Goal: Information Seeking & Learning: Learn about a topic

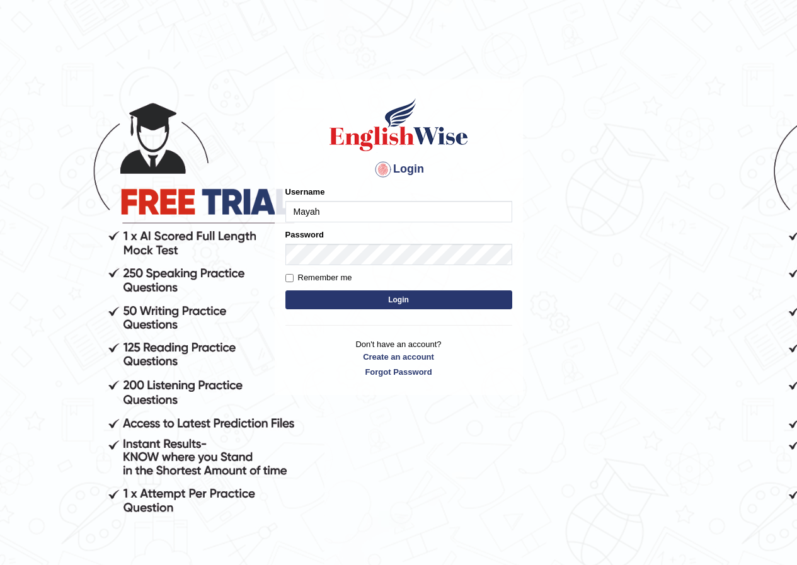
type input "Mayah"
click at [333, 292] on button "Login" at bounding box center [399, 300] width 227 height 19
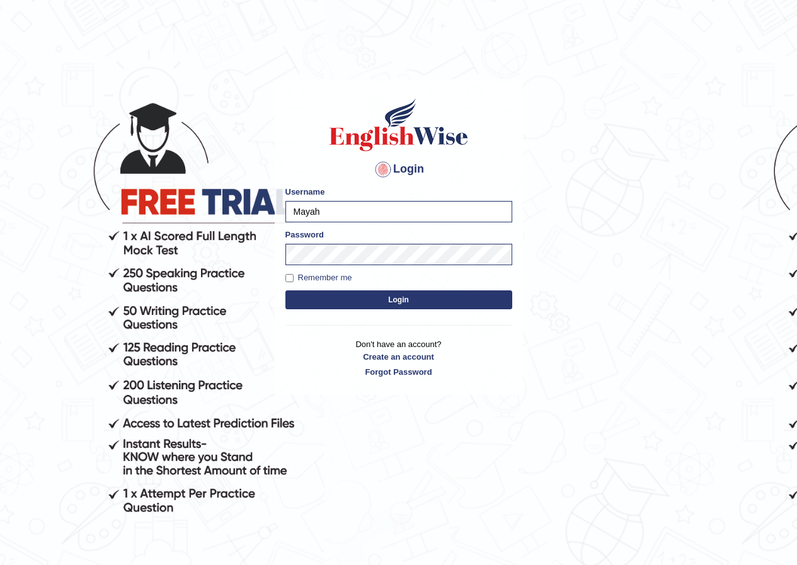
click at [396, 301] on button "Login" at bounding box center [399, 300] width 227 height 19
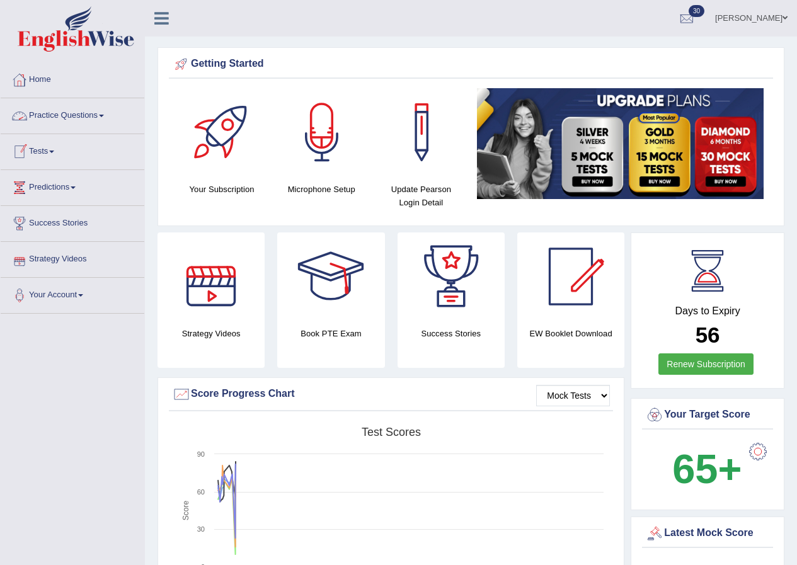
click at [100, 109] on link "Practice Questions" at bounding box center [73, 114] width 144 height 32
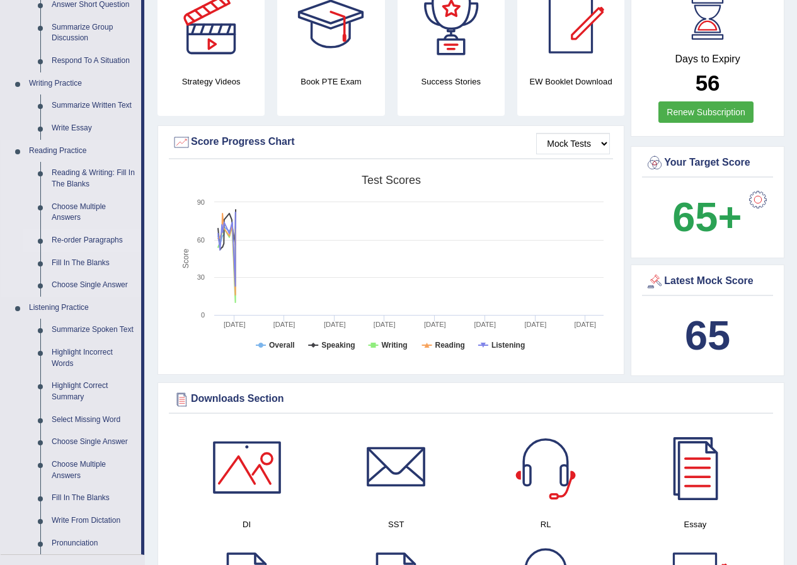
scroll to position [315, 0]
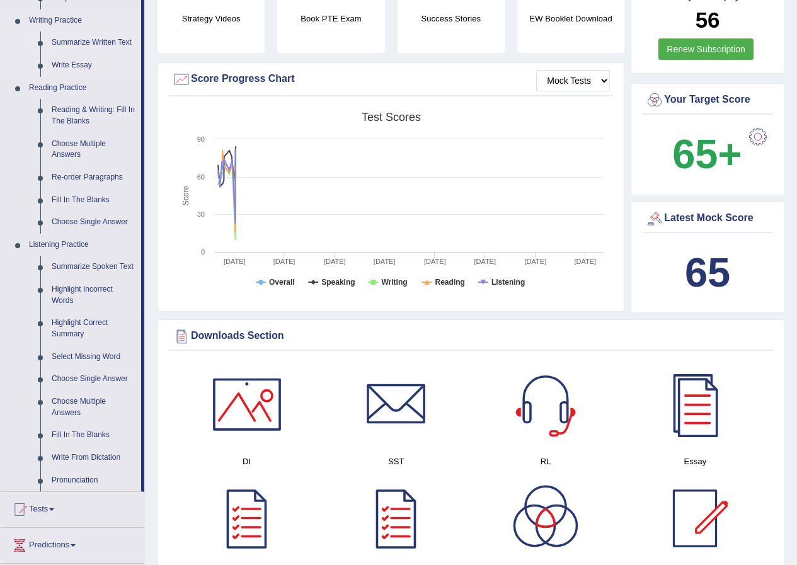
click at [101, 42] on link "Summarize Written Text" at bounding box center [93, 43] width 95 height 23
click at [76, 37] on link "Summarize Written Text" at bounding box center [93, 43] width 95 height 23
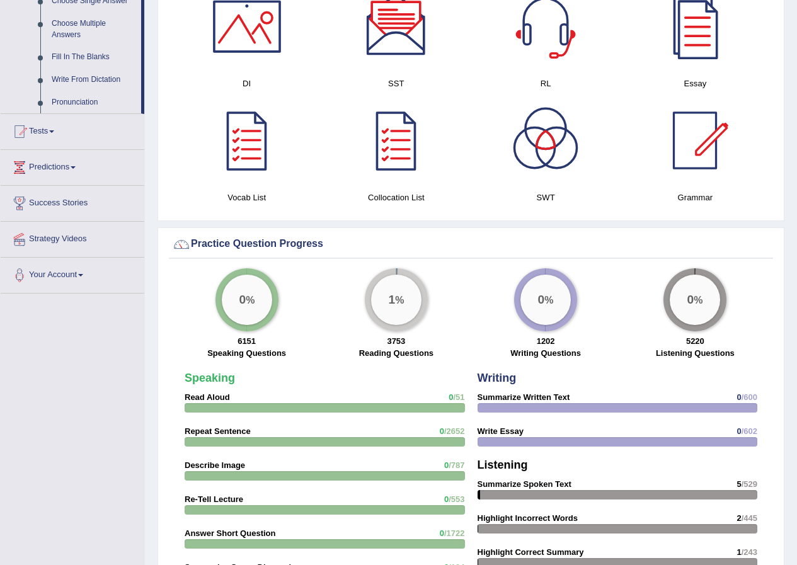
scroll to position [630, 0]
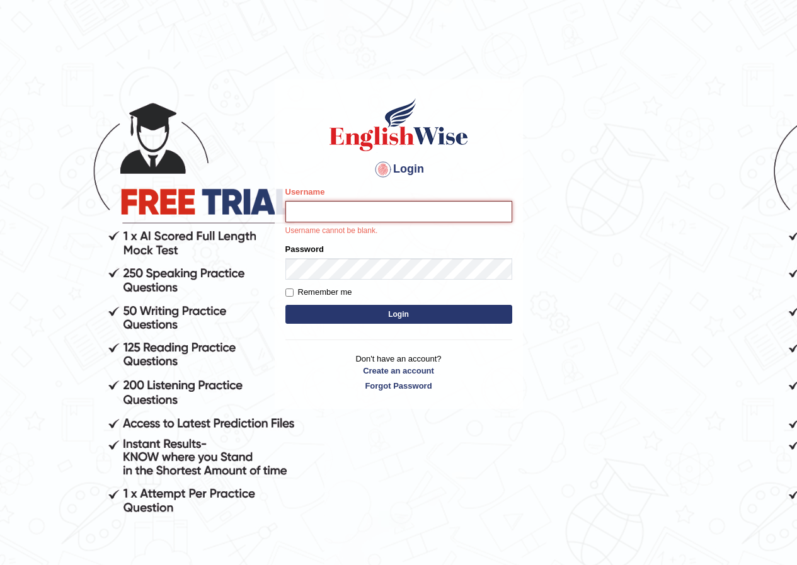
click at [343, 216] on input "Username" at bounding box center [399, 211] width 227 height 21
type input "Mayah"
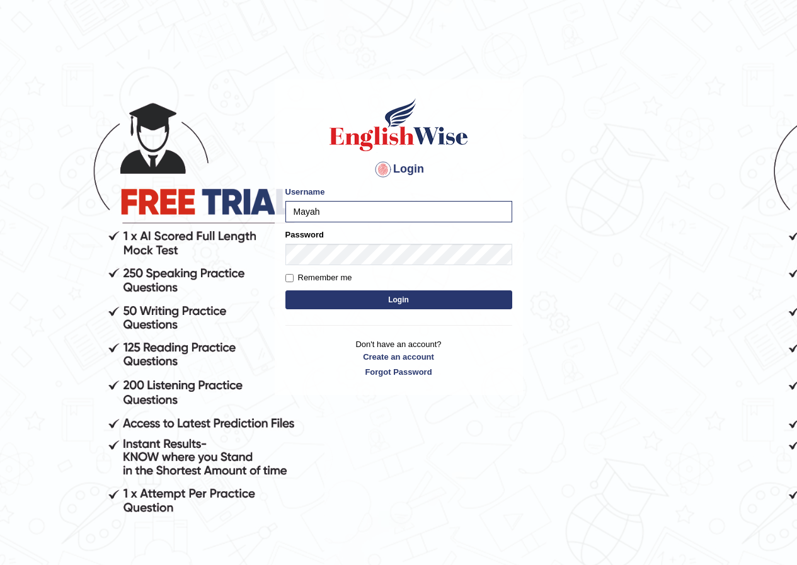
click at [333, 299] on button "Login" at bounding box center [399, 300] width 227 height 19
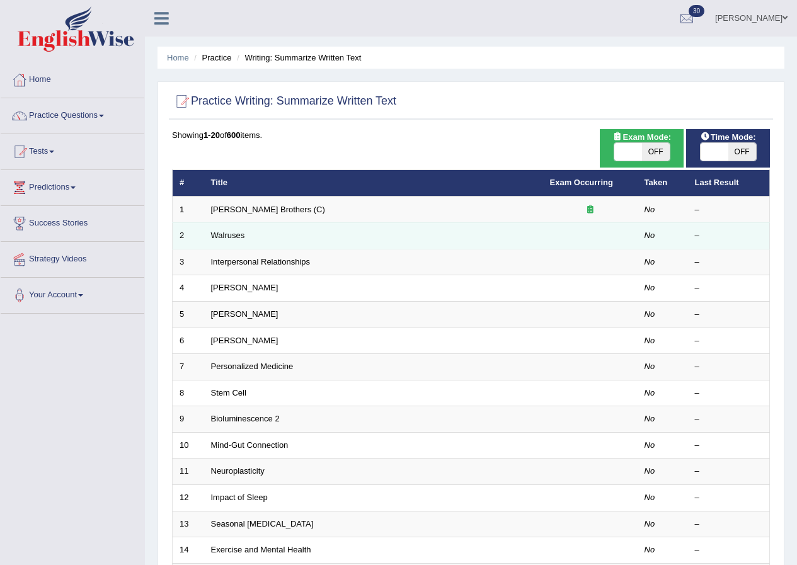
scroll to position [63, 0]
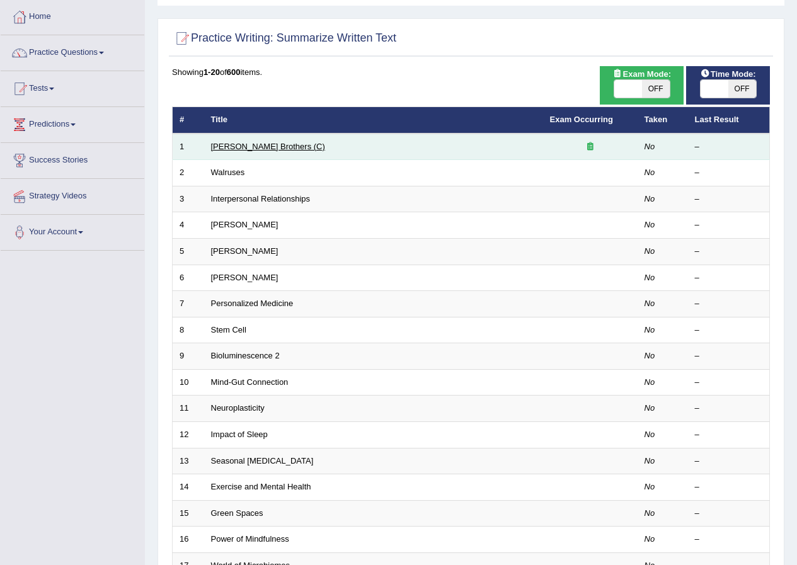
click at [265, 142] on link "[PERSON_NAME] Brothers (C)" at bounding box center [268, 146] width 114 height 9
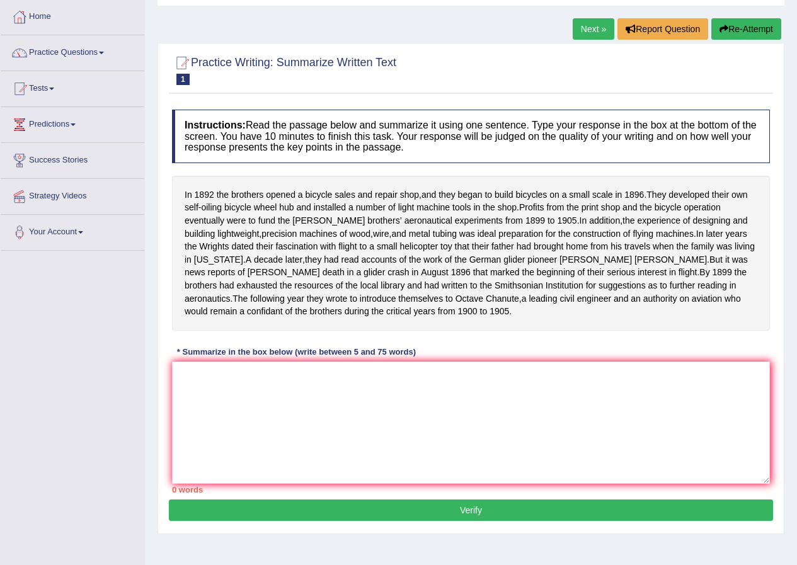
scroll to position [96, 0]
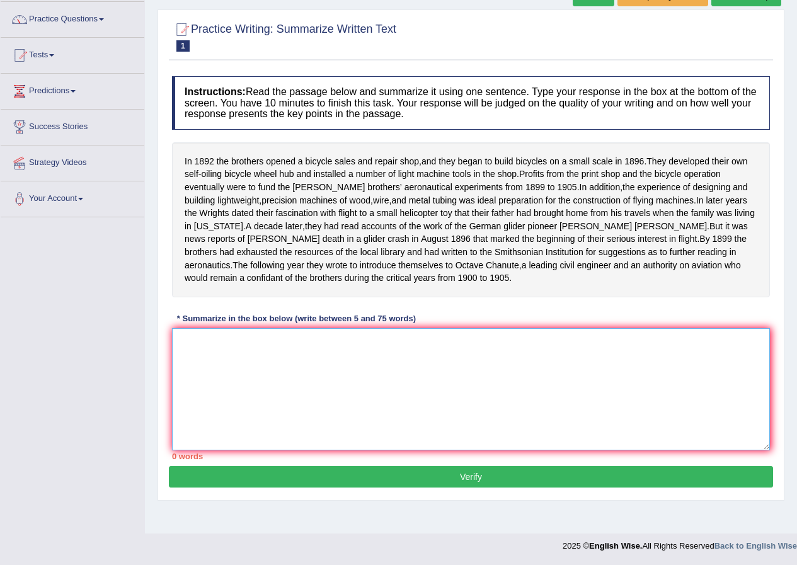
click at [263, 367] on textarea at bounding box center [471, 389] width 598 height 122
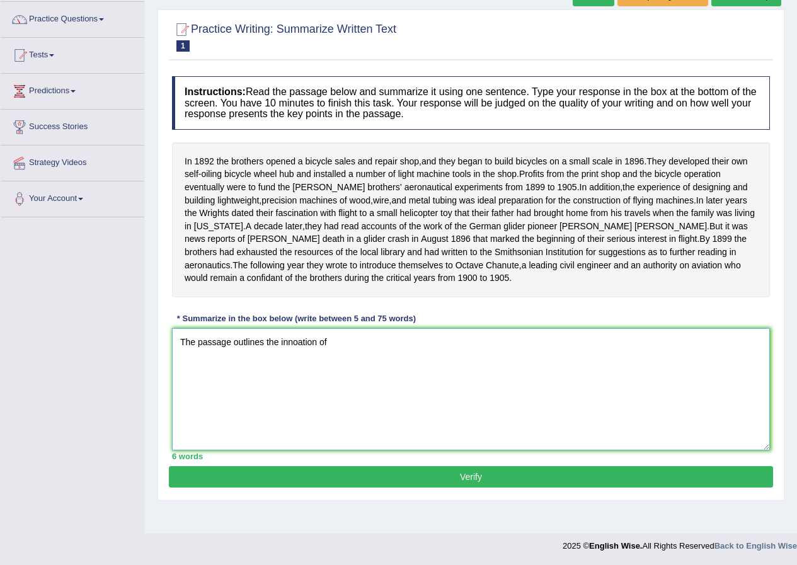
click at [296, 357] on textarea "The passage outlines the innoation of" at bounding box center [471, 389] width 598 height 122
click at [345, 357] on textarea "The passage outlines the innovation of" at bounding box center [471, 389] width 598 height 122
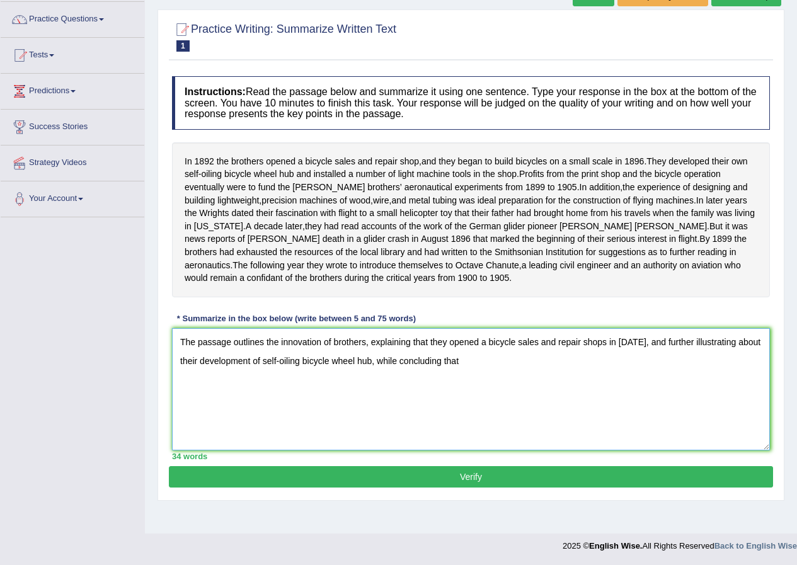
click at [637, 357] on textarea "The passage outlines the innovation of brothers, explaining that they opened a …" at bounding box center [471, 389] width 598 height 122
click at [509, 376] on textarea "The passage outlines the innovation of brothers, explaining that they opened a …" at bounding box center [471, 389] width 598 height 122
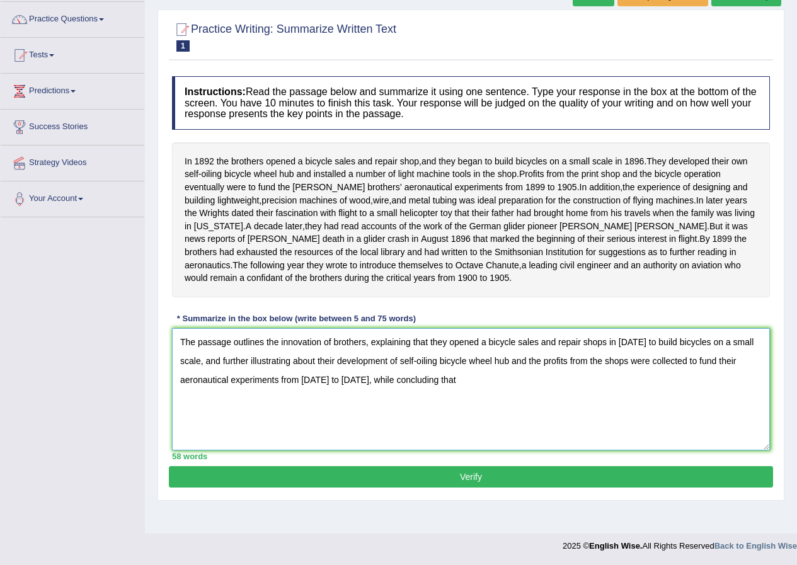
click at [465, 396] on textarea "The passage outlines the innovation of brothers, explaining that they opened a …" at bounding box center [471, 389] width 598 height 122
click at [572, 394] on textarea "The passage outlines the innovation of brothers, explaining that they opened a …" at bounding box center [471, 389] width 598 height 122
click at [638, 391] on textarea "The passage outlines the innovation of brothers, explaining that they opened a …" at bounding box center [471, 389] width 598 height 122
click at [331, 354] on textarea "The passage outlines the innovation of brothers, explaining that they opened a …" at bounding box center [471, 389] width 598 height 122
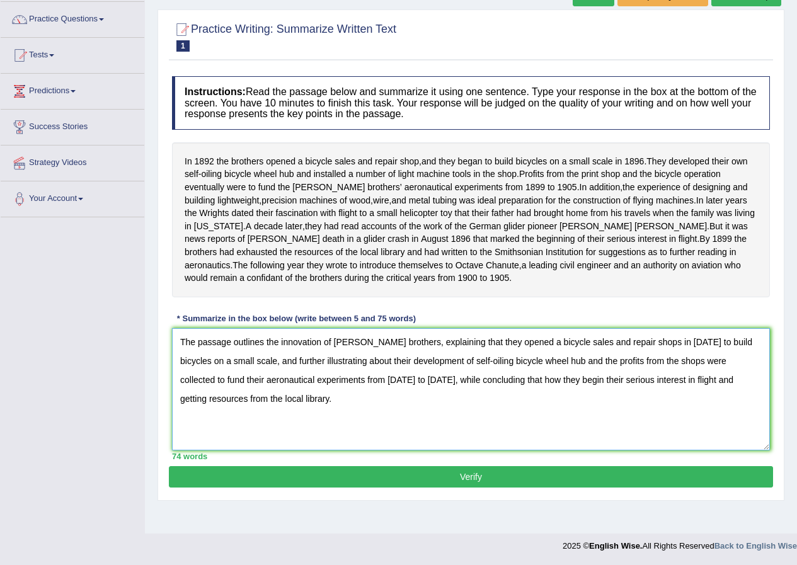
click at [321, 355] on textarea "The passage outlines the innovation of Wright brothers, explaining that they op…" at bounding box center [471, 389] width 598 height 122
type textarea "The passage outlines the innovation journey of Wright brothers, explaining that…"
click at [393, 483] on button "Verify" at bounding box center [471, 476] width 604 height 21
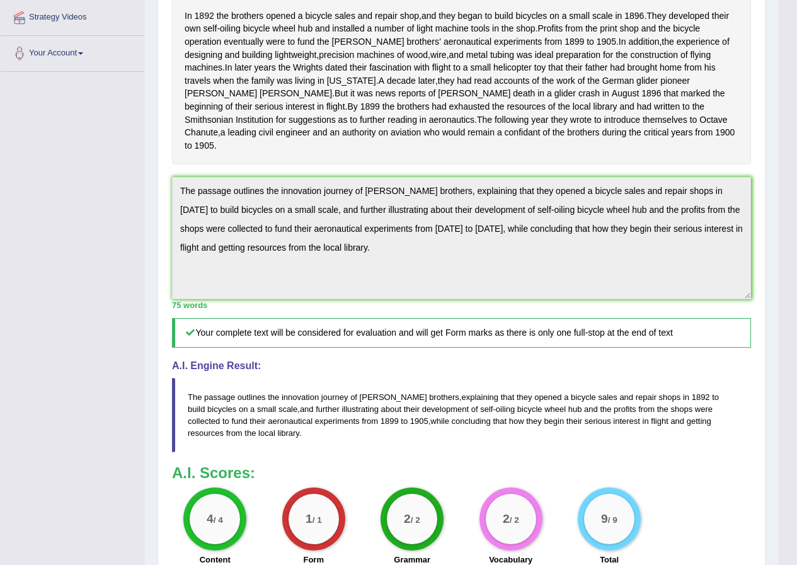
scroll to position [0, 0]
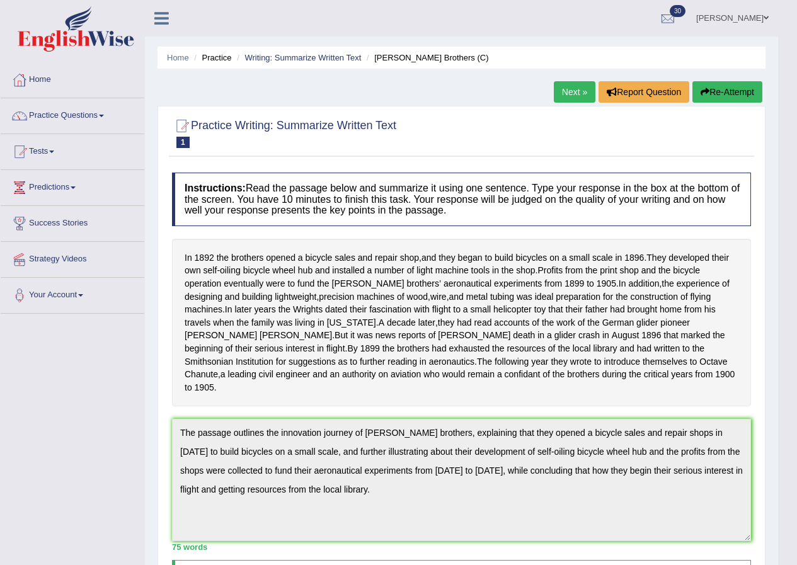
click at [570, 88] on link "Next »" at bounding box center [575, 91] width 42 height 21
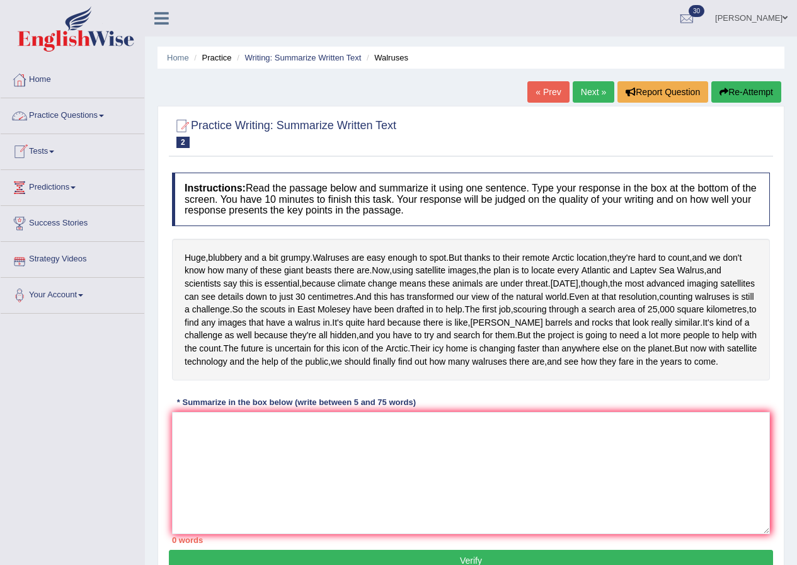
scroll to position [63, 0]
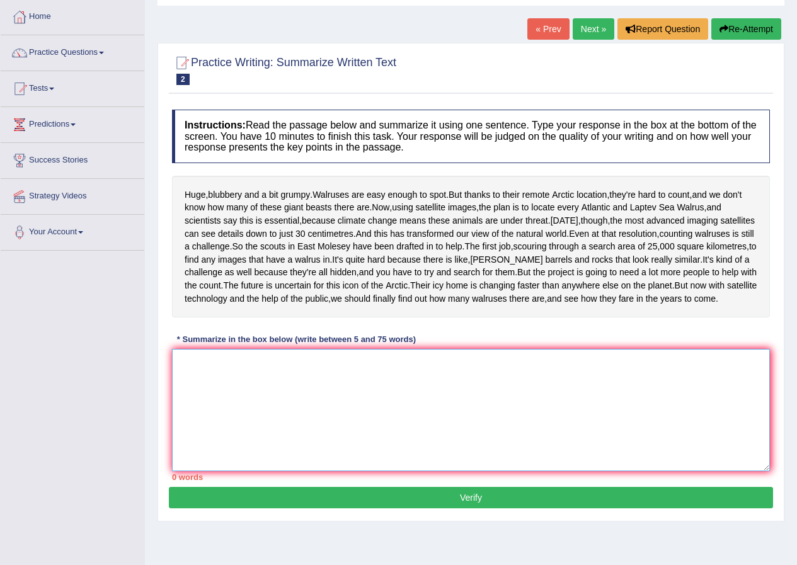
click at [329, 450] on textarea at bounding box center [471, 410] width 598 height 122
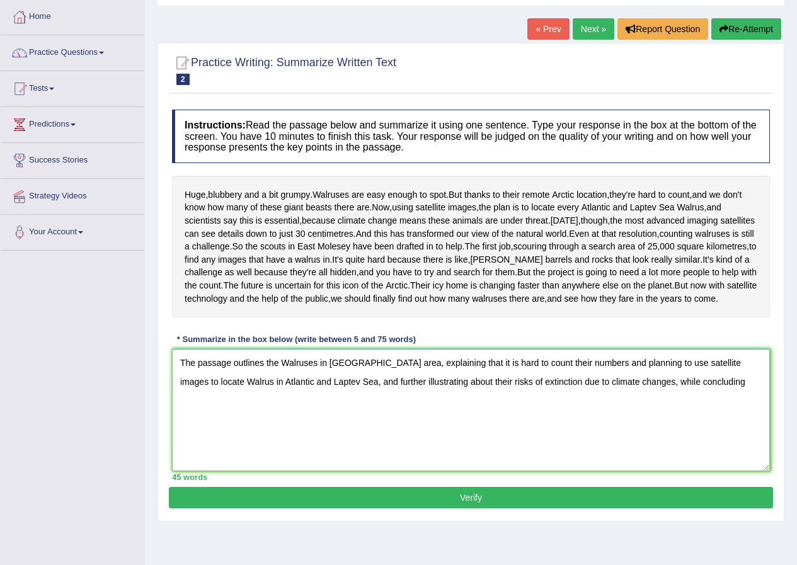
click at [609, 446] on textarea "The passage outlines the Walruses in Arctic area, explaining that it is hard to…" at bounding box center [471, 410] width 598 height 122
click at [490, 468] on textarea "The passage outlines the Walruses in Arctic area, explaining that it is hard to…" at bounding box center [471, 410] width 598 height 122
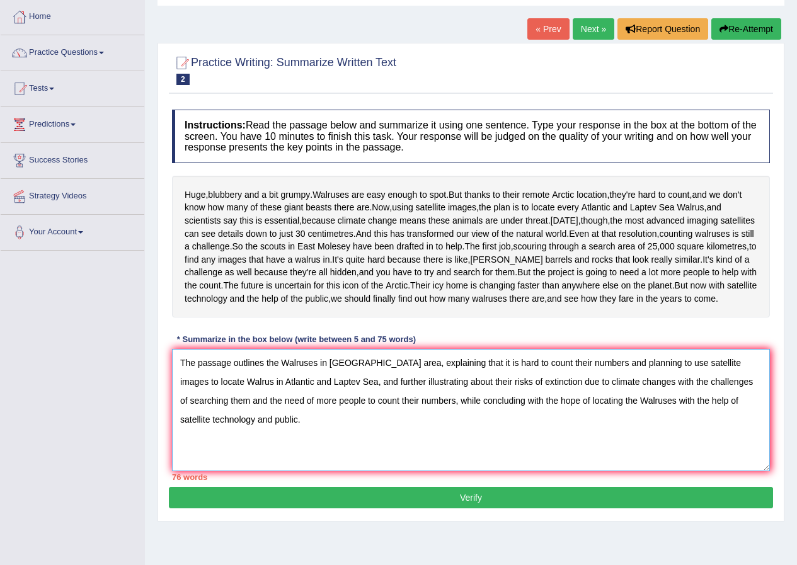
drag, startPoint x: 467, startPoint y: 427, endPoint x: 425, endPoint y: 431, distance: 42.3
click at [425, 431] on textarea "The passage outlines the Walruses in Arctic area, explaining that it is hard to…" at bounding box center [471, 410] width 598 height 122
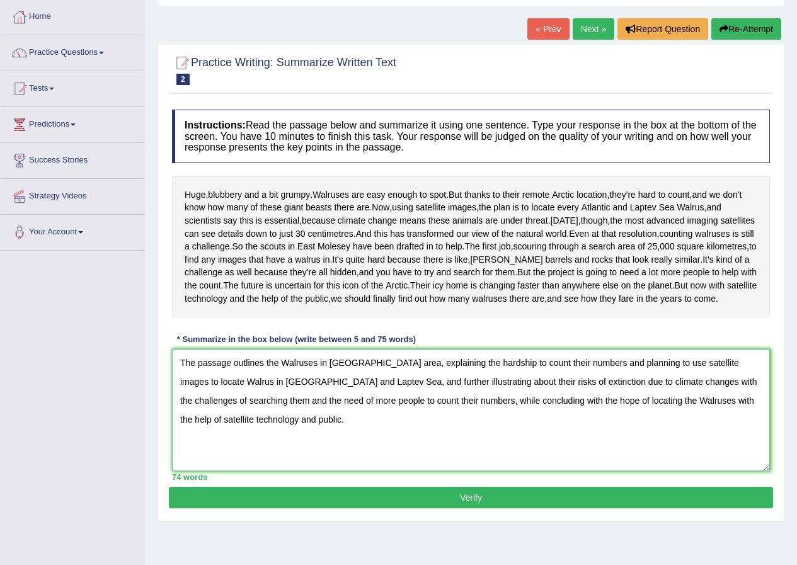
click at [610, 430] on textarea "The passage outlines the Walruses in Arctic area, explaining the hardship to co…" at bounding box center [471, 410] width 598 height 122
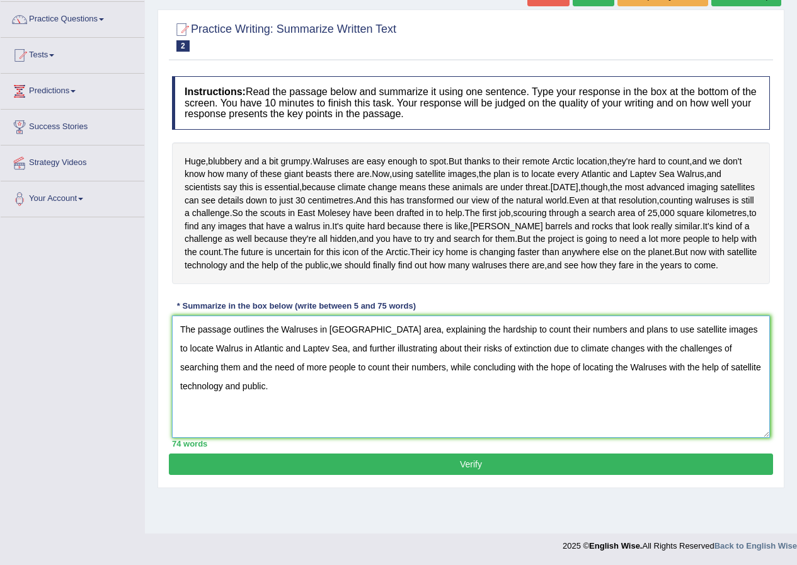
type textarea "The passage outlines the Walruses in Arctic area, explaining the hardship to co…"
click at [538, 475] on button "Verify" at bounding box center [471, 464] width 604 height 21
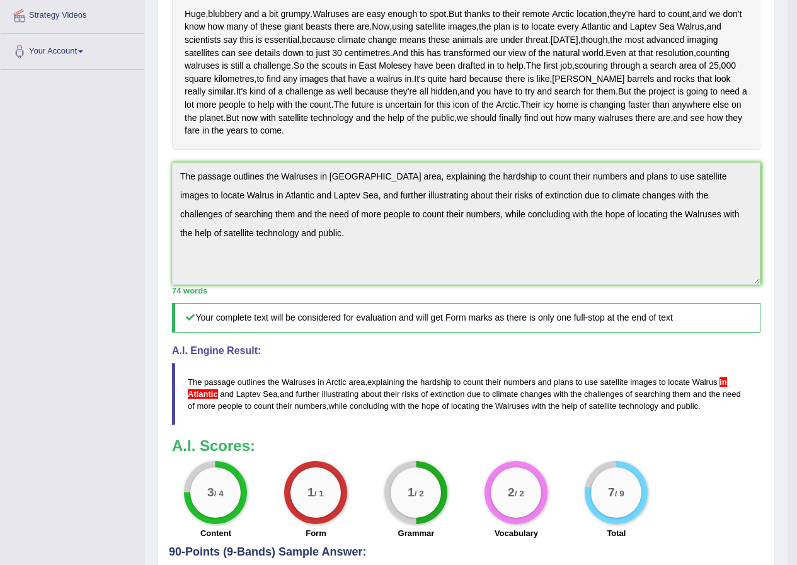
scroll to position [307, 0]
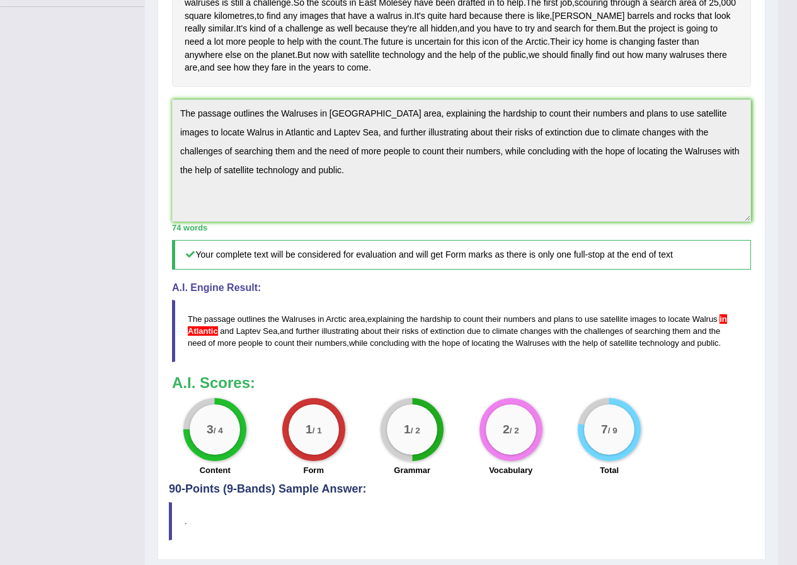
click at [729, 362] on blockquote "The passage outlines the Walruses in Arctic area , explaining the hardship to c…" at bounding box center [461, 331] width 579 height 62
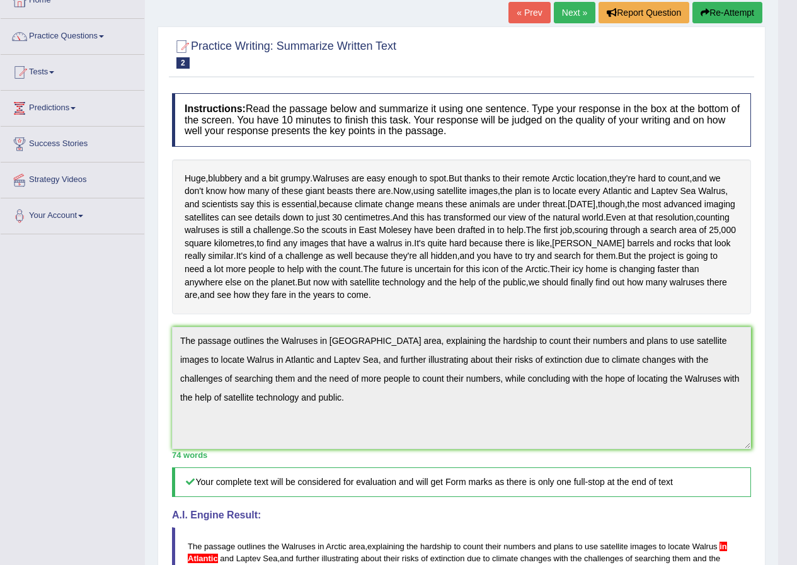
scroll to position [0, 0]
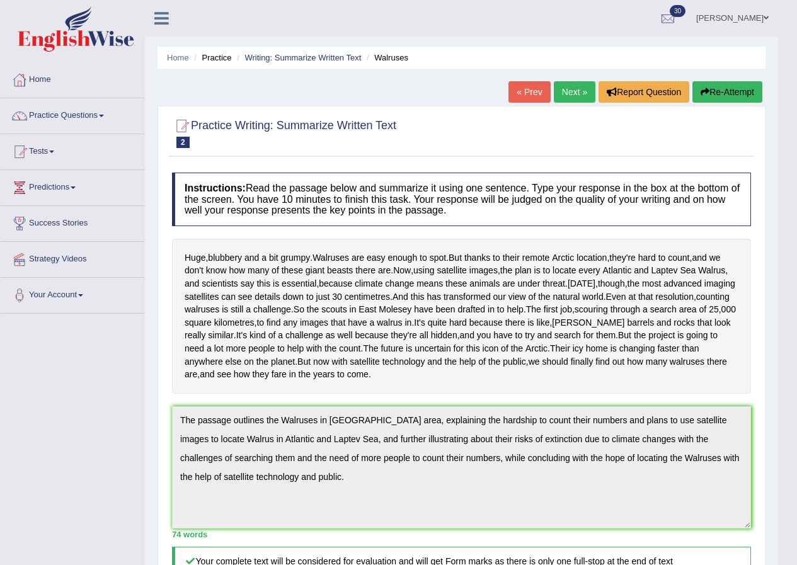
click at [575, 90] on link "Next »" at bounding box center [575, 91] width 42 height 21
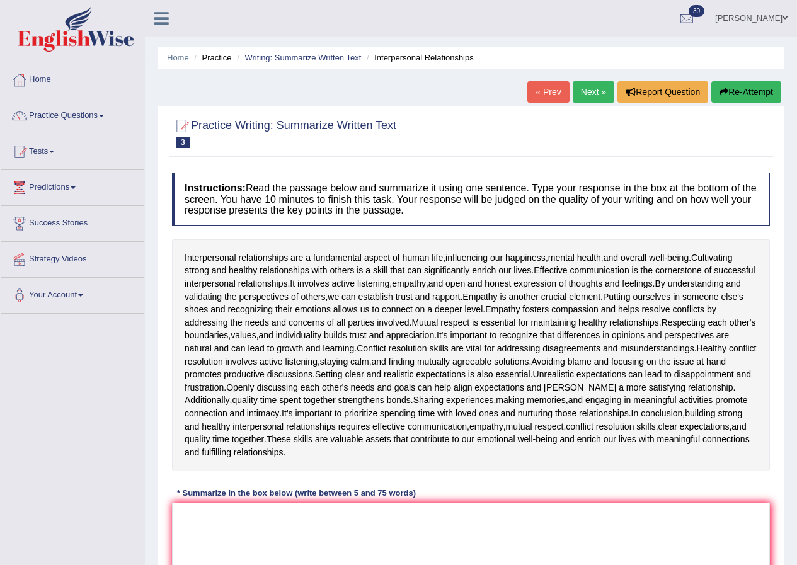
scroll to position [63, 0]
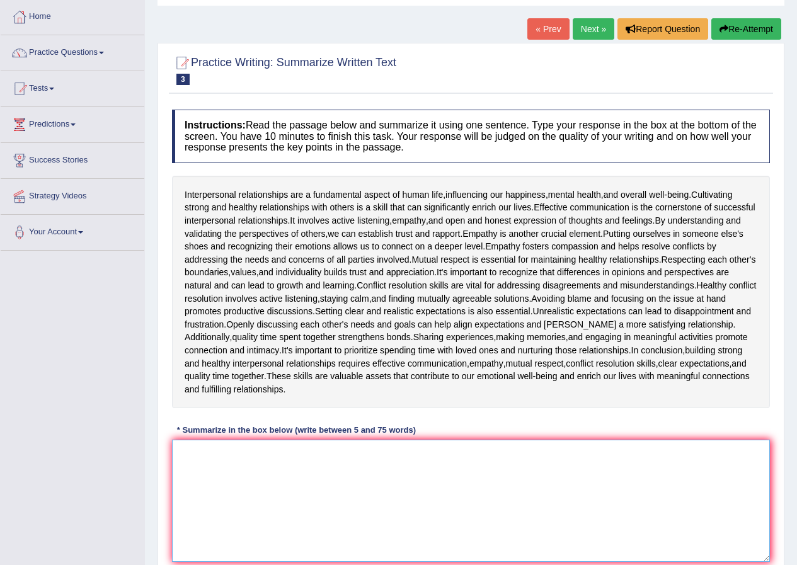
click at [290, 490] on textarea at bounding box center [471, 501] width 598 height 122
click at [236, 457] on textarea "The passage otlines" at bounding box center [471, 501] width 598 height 122
click at [278, 449] on textarea "The passage outlines" at bounding box center [471, 501] width 598 height 122
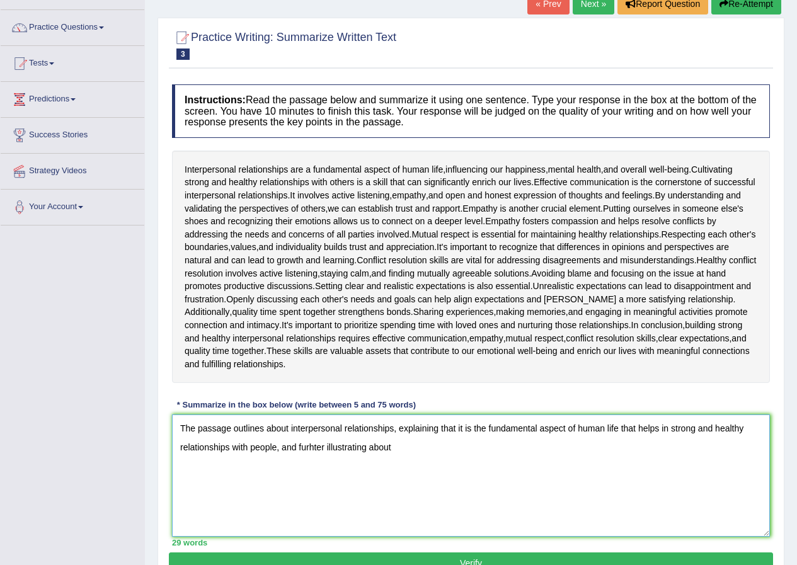
scroll to position [151, 0]
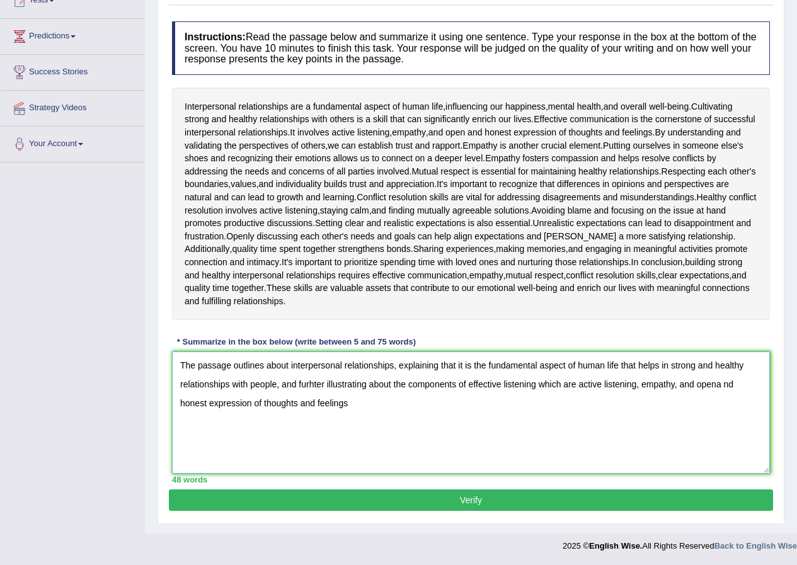
click at [715, 384] on textarea "The passage outlines about interpersonal relationships, explaining that it is t…" at bounding box center [471, 413] width 598 height 122
click at [361, 405] on textarea "The passage outlines about interpersonal relationships, explaining that it is t…" at bounding box center [471, 413] width 598 height 122
click at [313, 382] on textarea "The passage outlines about interpersonal relationships, explaining that it is t…" at bounding box center [471, 413] width 598 height 122
click at [355, 402] on textarea "The passage outlines about interpersonal relationships, explaining that it is t…" at bounding box center [471, 413] width 598 height 122
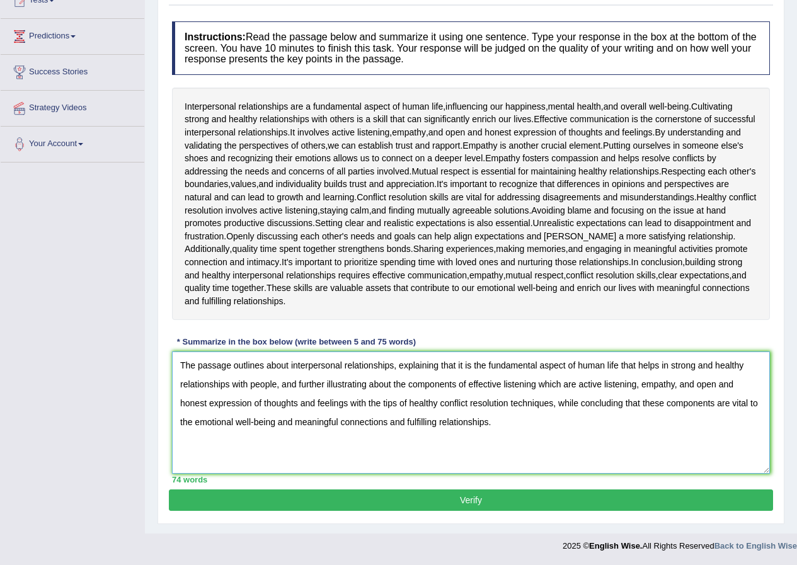
click at [668, 369] on textarea "The passage outlines about interpersonal relationships, explaining that it is t…" at bounding box center [471, 413] width 598 height 122
type textarea "The passage outlines about interpersonal relationships, explaining that it is t…"
click at [460, 504] on button "Verify" at bounding box center [471, 500] width 604 height 21
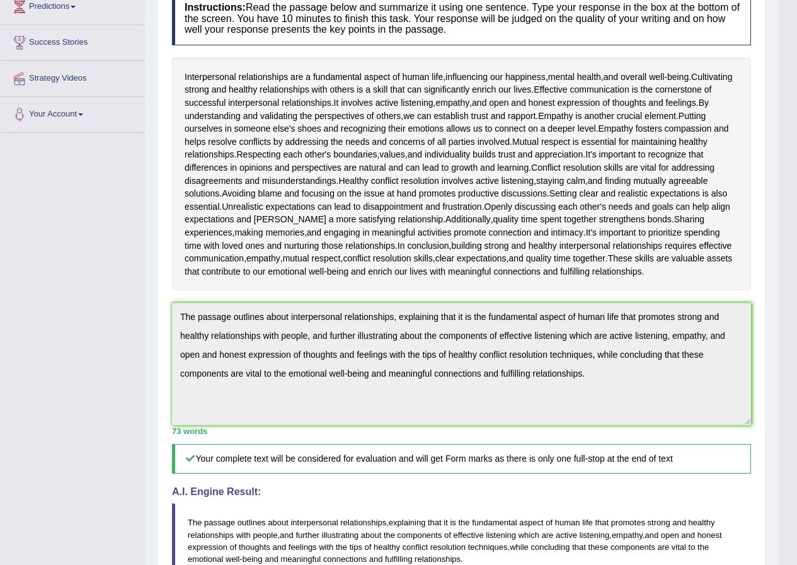
scroll to position [0, 0]
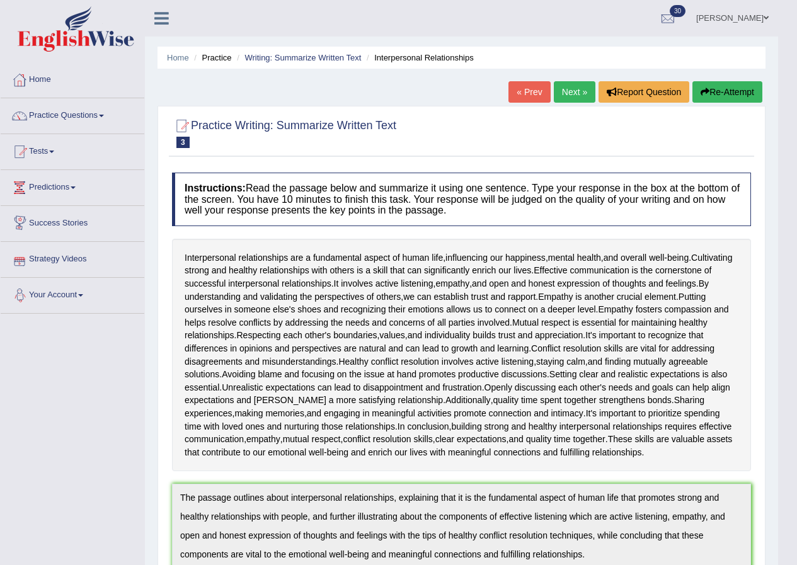
click at [577, 99] on link "Next »" at bounding box center [575, 91] width 42 height 21
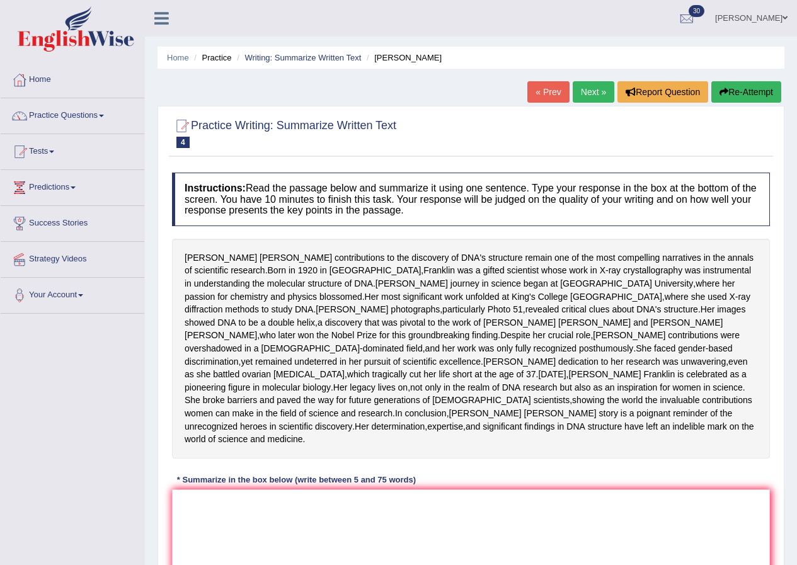
click at [581, 93] on link "Next »" at bounding box center [594, 91] width 42 height 21
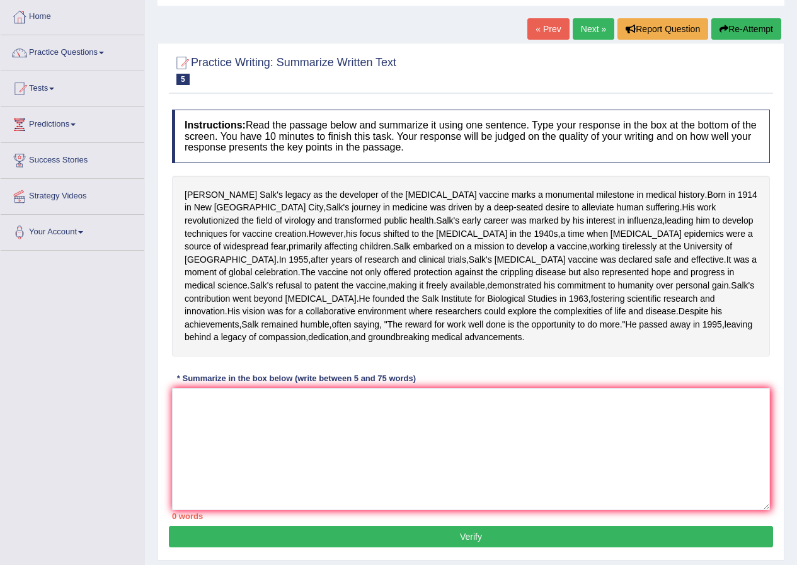
scroll to position [126, 0]
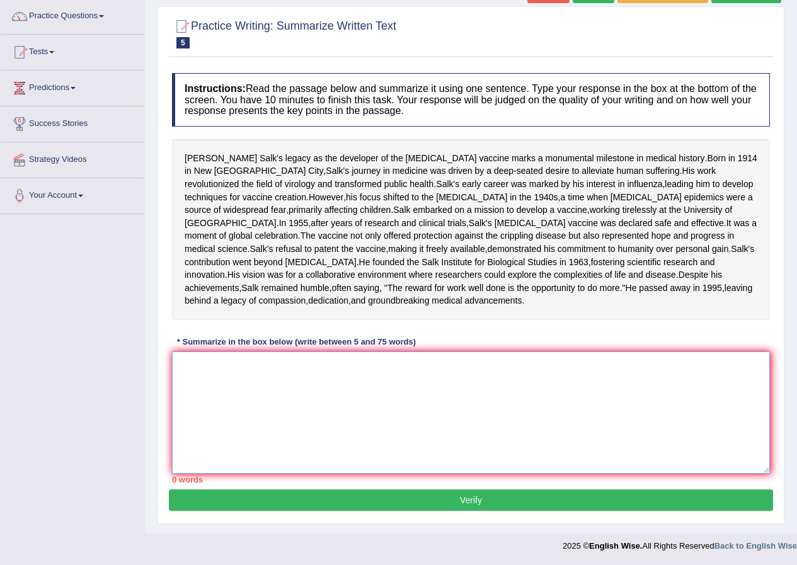
click at [385, 423] on textarea at bounding box center [471, 413] width 598 height 122
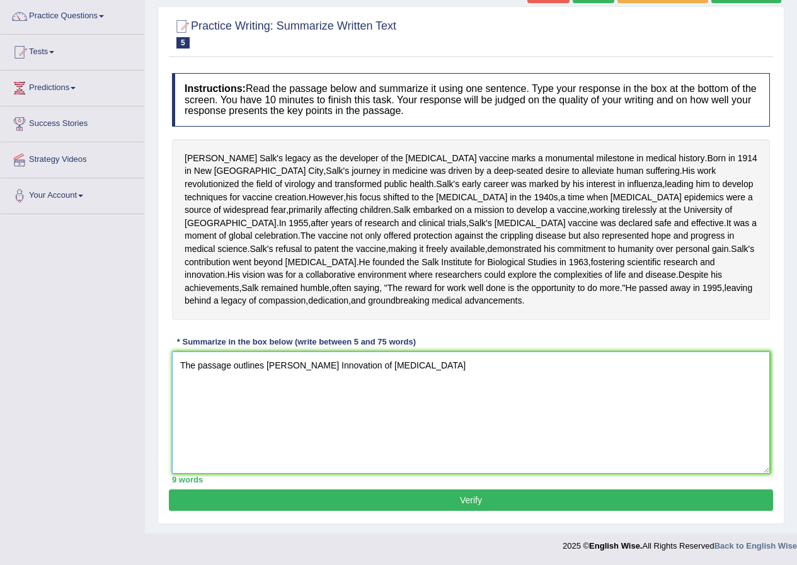
click at [319, 403] on textarea "The passage outlines Jonas Salk's Innovation of polio vaccine" at bounding box center [471, 413] width 598 height 122
click at [441, 402] on textarea "The passage outlines Jonas Salk's innovation of polio vaccine" at bounding box center [471, 413] width 598 height 122
click at [315, 403] on textarea "The passage outlines Jonas Salk's innovation of polio vaccine" at bounding box center [471, 413] width 598 height 122
click at [463, 404] on textarea "The passage outlines Jonas Salk's selfless innovation of polio vaccine" at bounding box center [471, 413] width 598 height 122
drag, startPoint x: 452, startPoint y: 401, endPoint x: 351, endPoint y: 414, distance: 101.7
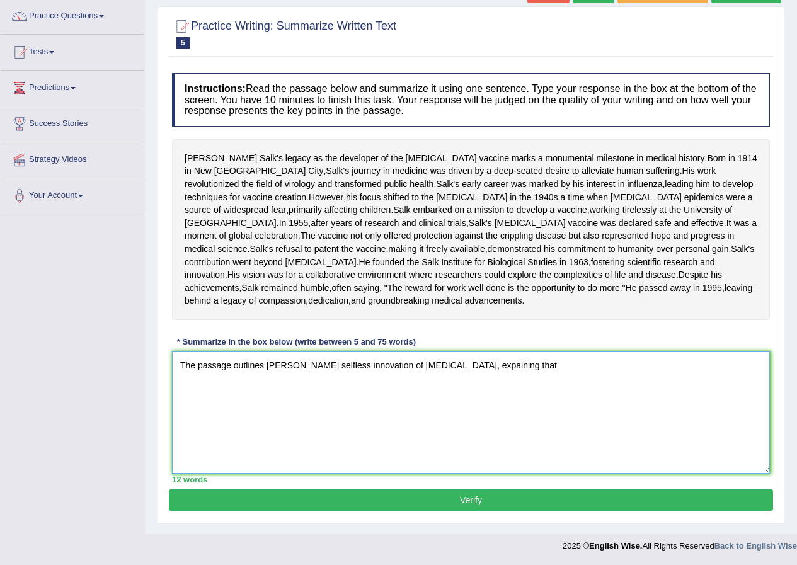
click at [351, 414] on textarea "The passage outlines Jonas Salk's selfless innovation of polio vaccine, expaini…" at bounding box center [471, 413] width 598 height 122
click at [552, 408] on textarea "The passage outlines Jonas Salk's selfless contribution in the field of medicin…" at bounding box center [471, 413] width 598 height 122
click at [697, 402] on textarea "The passage outlines Jonas Salk's selfless contribution in the field of medicin…" at bounding box center [471, 413] width 598 height 122
click at [304, 429] on textarea "The passage outlines Jonas Salk's selfless contribution in the field of medicin…" at bounding box center [471, 413] width 598 height 122
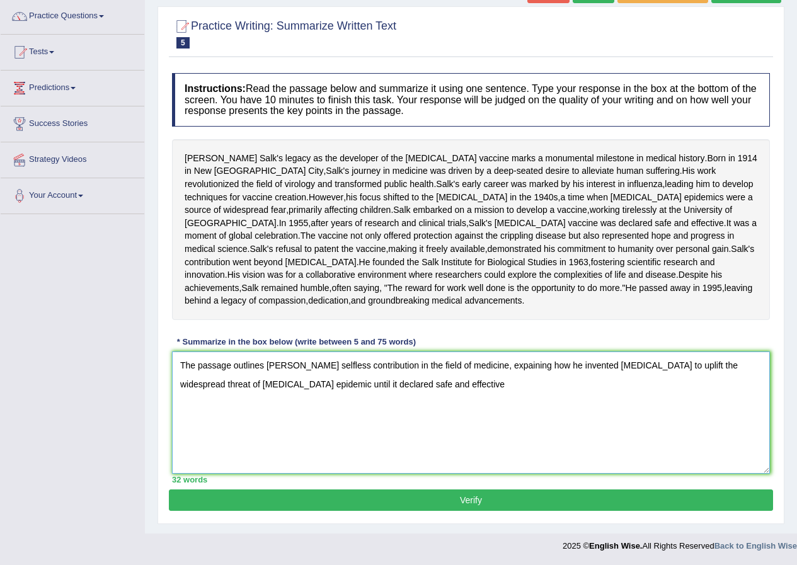
click at [297, 423] on textarea "The passage outlines Jonas Salk's selfless contribution in the field of medicin…" at bounding box center [471, 413] width 598 height 122
click at [440, 424] on textarea "The passage outlines Jonas Salk's selfless contribution in the field of medicin…" at bounding box center [471, 413] width 598 height 122
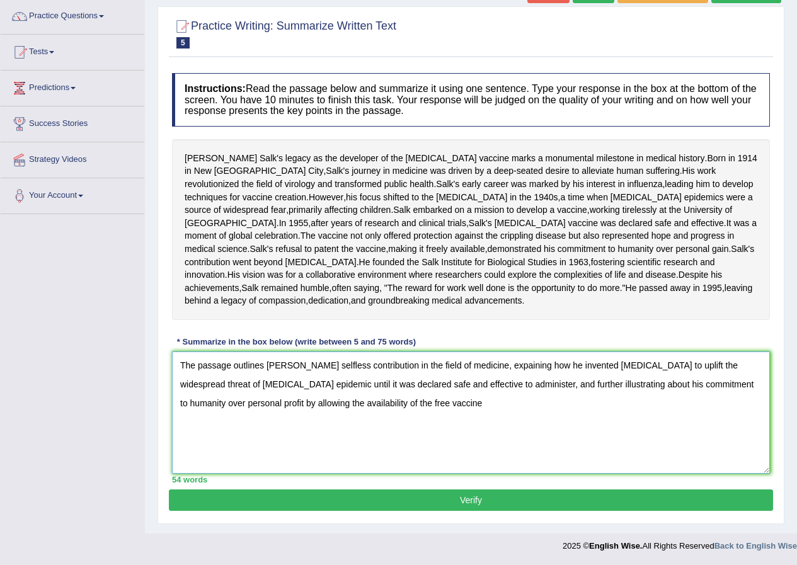
click at [348, 441] on textarea "The passage outlines Jonas Salk's selfless contribution in the field of medicin…" at bounding box center [471, 413] width 598 height 122
click at [408, 441] on textarea "The passage outlines Jonas Salk's selfless contribution in the field of medicin…" at bounding box center [471, 413] width 598 height 122
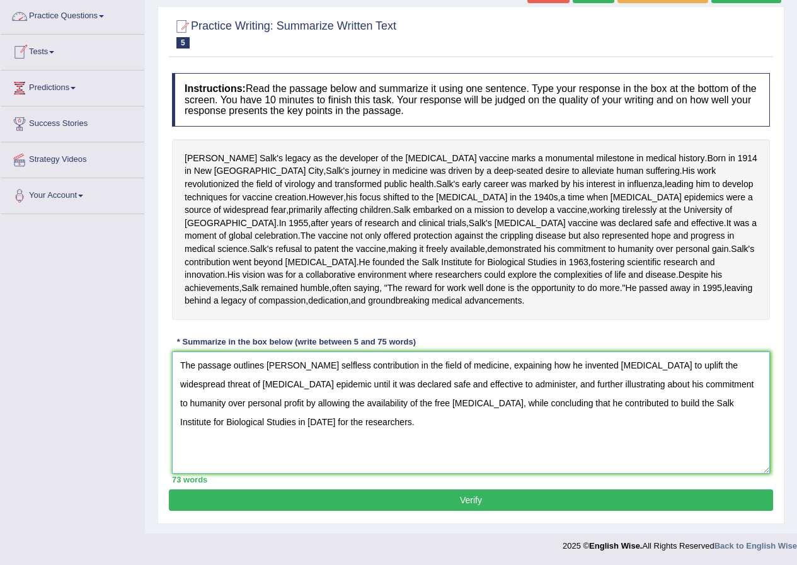
type textarea "The passage outlines Jonas Salk's selfless contribution in the field of medicin…"
click at [439, 511] on button "Verify" at bounding box center [471, 500] width 604 height 21
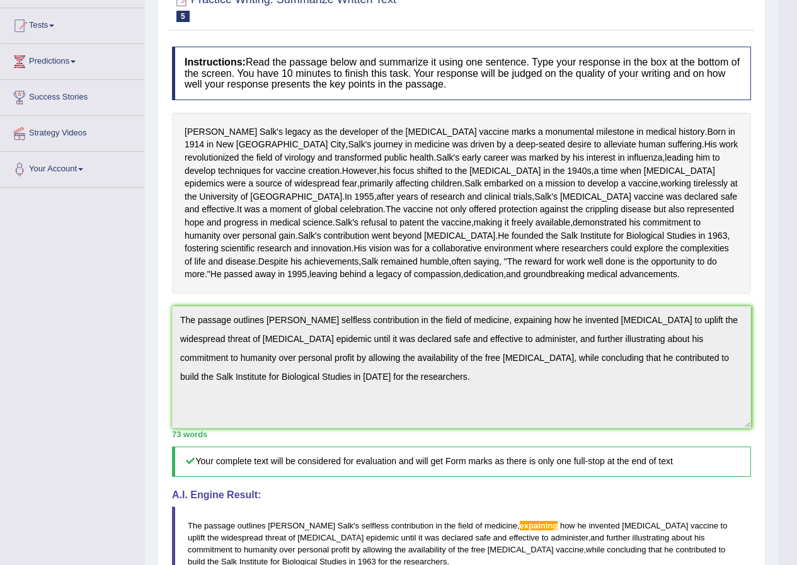
scroll to position [63, 0]
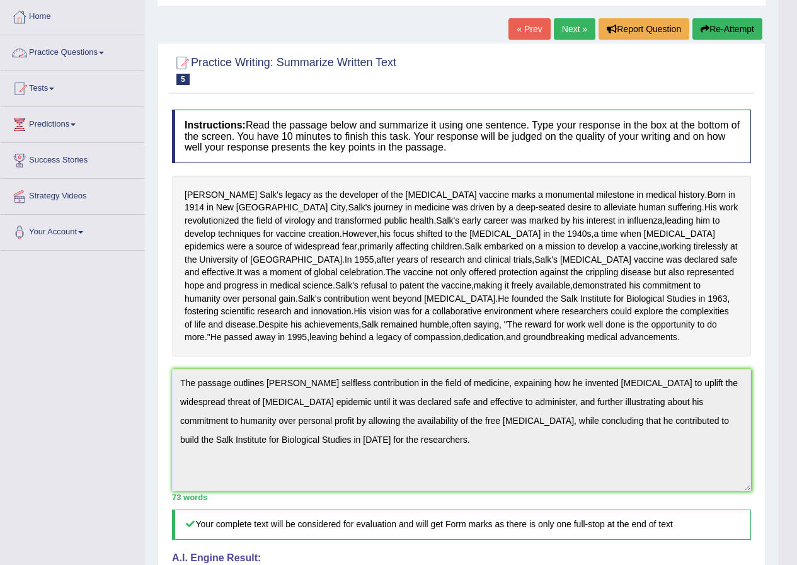
click at [99, 54] on link "Practice Questions" at bounding box center [73, 51] width 144 height 32
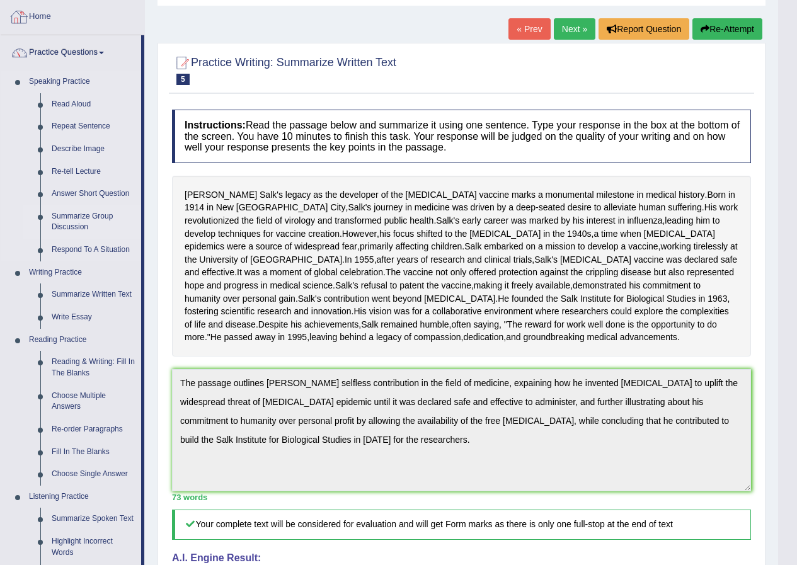
scroll to position [189, 0]
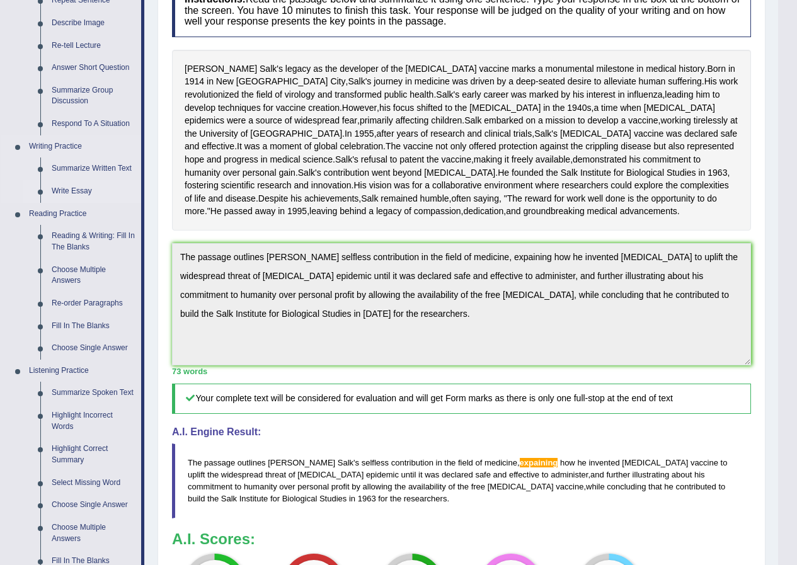
click at [78, 191] on link "Write Essay" at bounding box center [93, 191] width 95 height 23
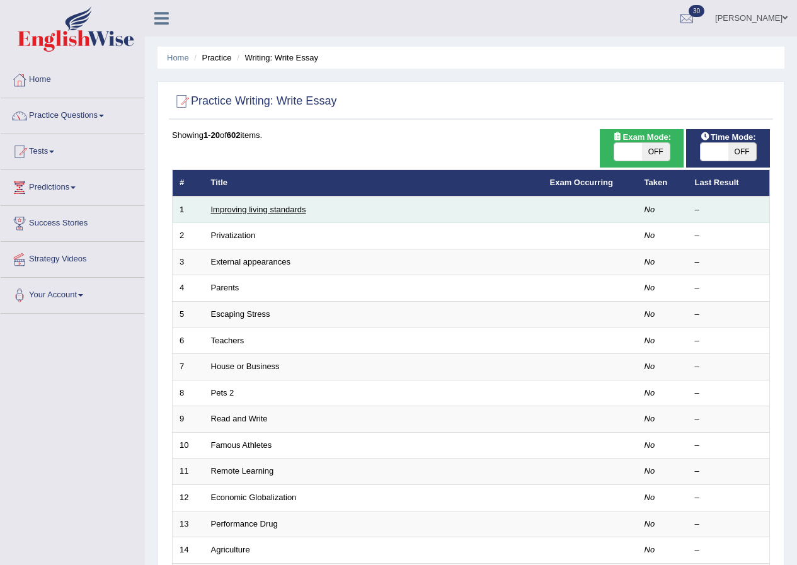
click at [290, 209] on link "Improving living standards" at bounding box center [258, 209] width 95 height 9
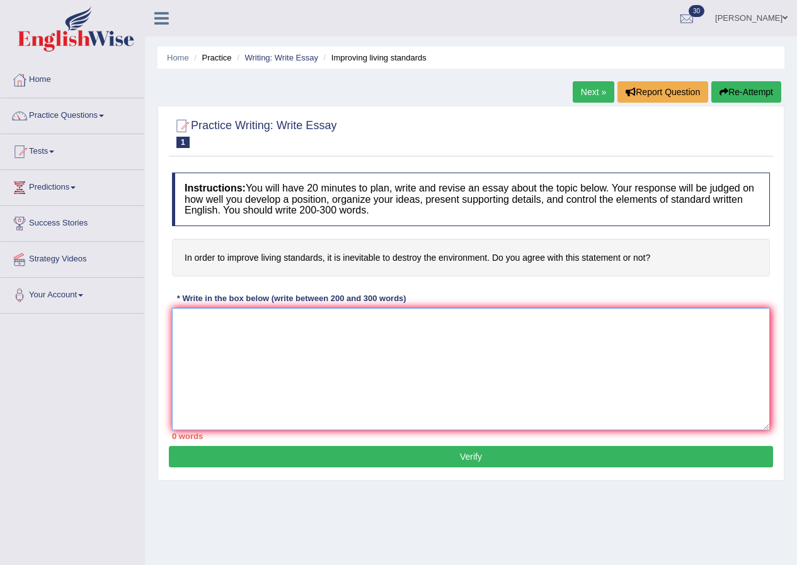
click at [250, 328] on textarea at bounding box center [471, 369] width 598 height 122
click at [209, 325] on textarea at bounding box center [471, 369] width 598 height 122
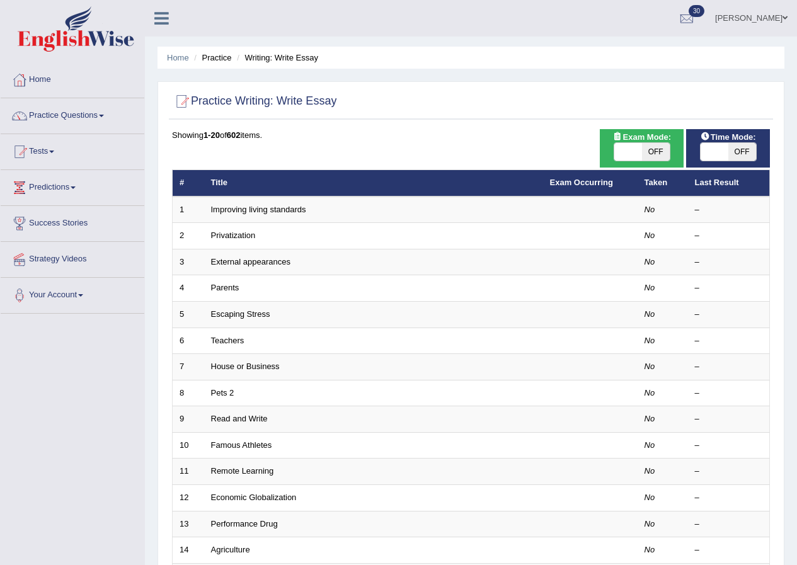
click at [647, 151] on span "OFF" at bounding box center [656, 152] width 28 height 18
checkbox input "true"
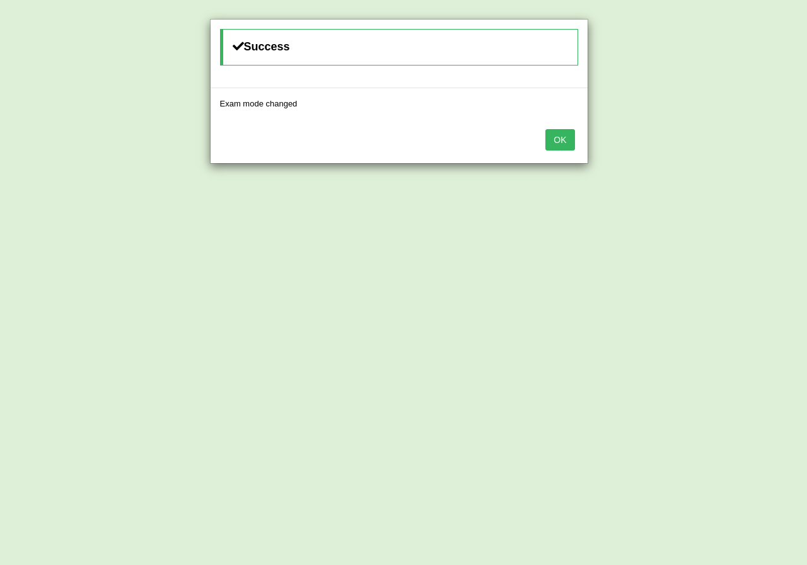
click at [559, 138] on button "OK" at bounding box center [559, 139] width 29 height 21
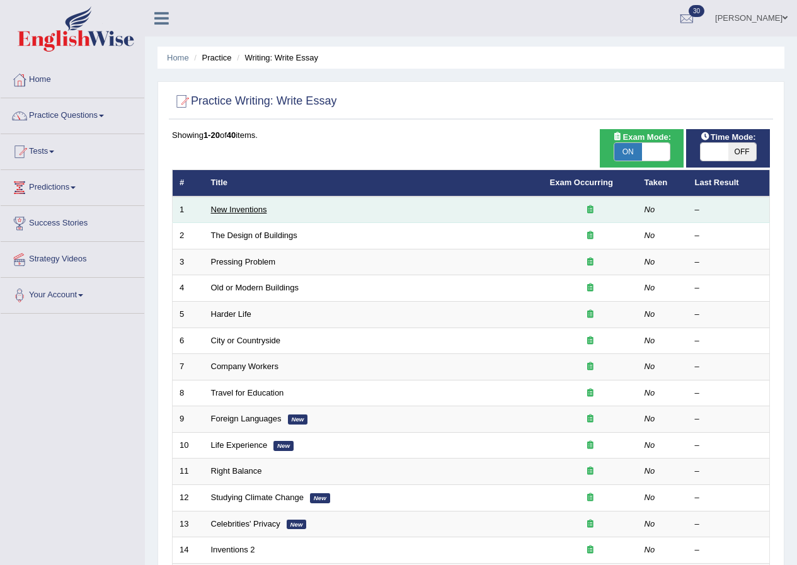
click at [246, 209] on link "New Inventions" at bounding box center [239, 209] width 56 height 9
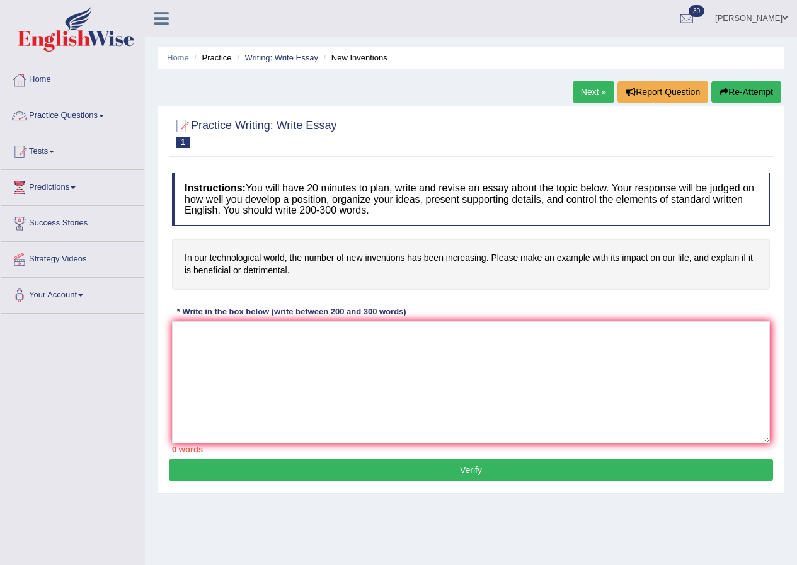
click at [90, 116] on link "Practice Questions" at bounding box center [73, 114] width 144 height 32
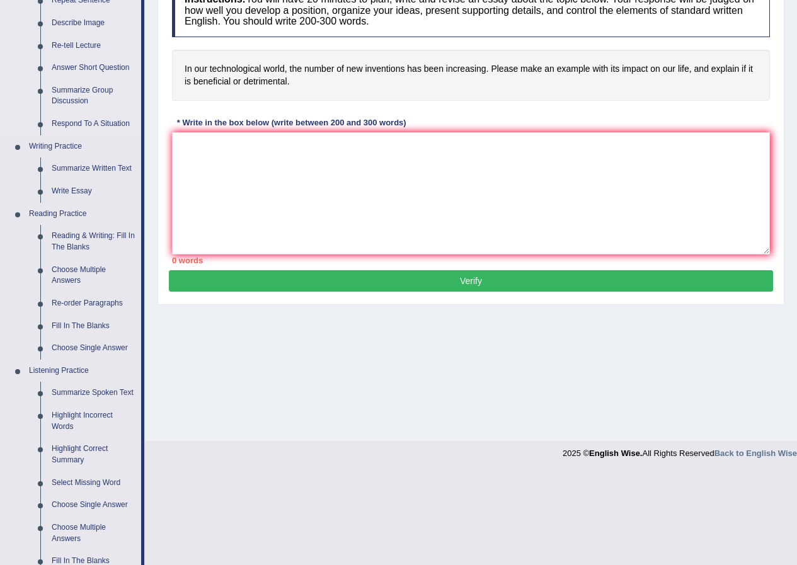
scroll to position [252, 0]
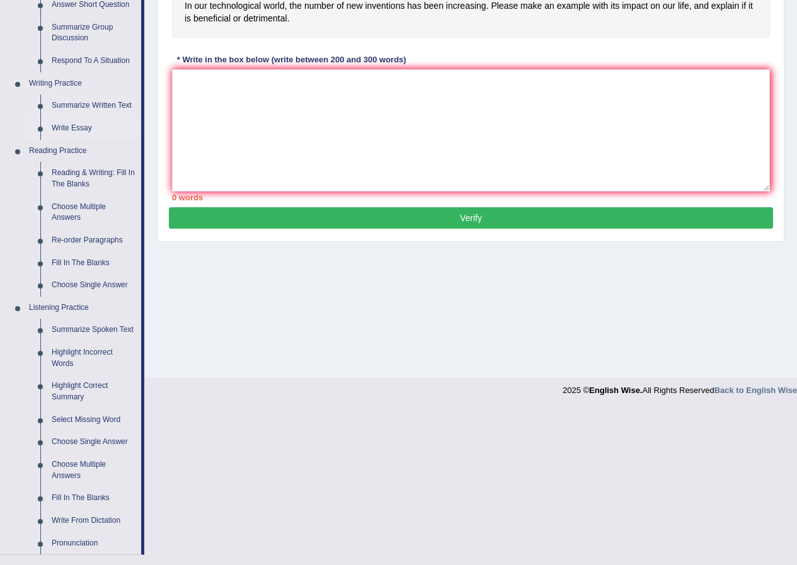
click at [79, 129] on link "Write Essay" at bounding box center [93, 128] width 95 height 23
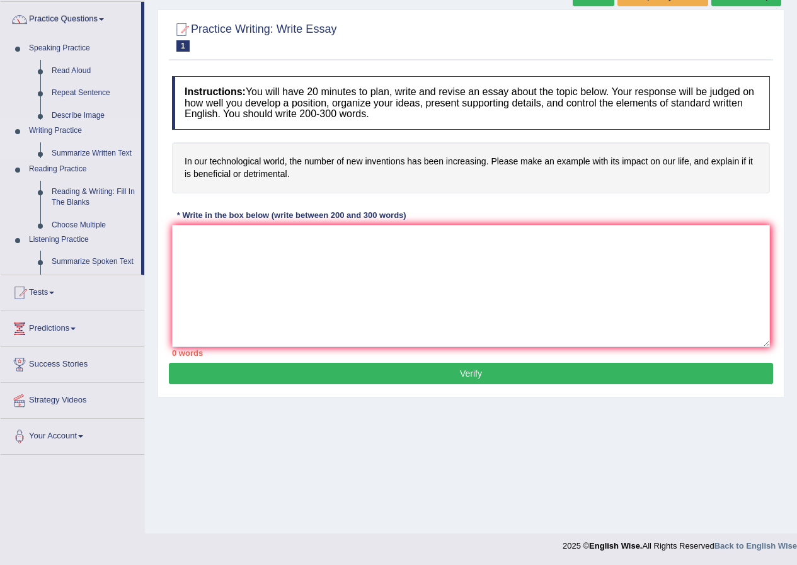
scroll to position [96, 0]
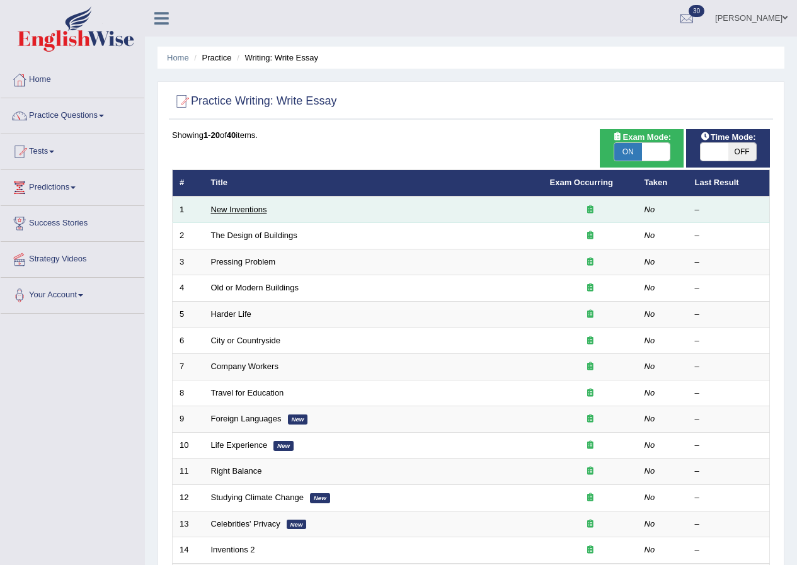
click at [250, 207] on link "New Inventions" at bounding box center [239, 209] width 56 height 9
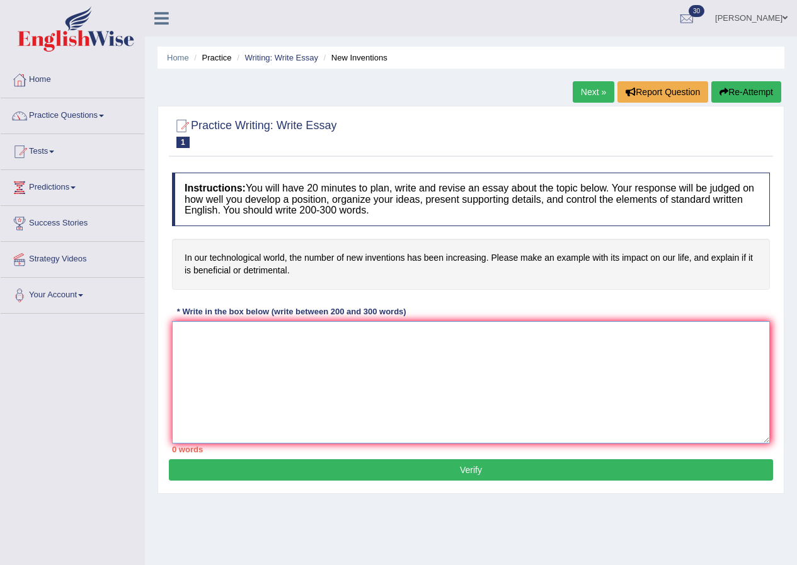
click at [256, 367] on textarea at bounding box center [471, 382] width 598 height 122
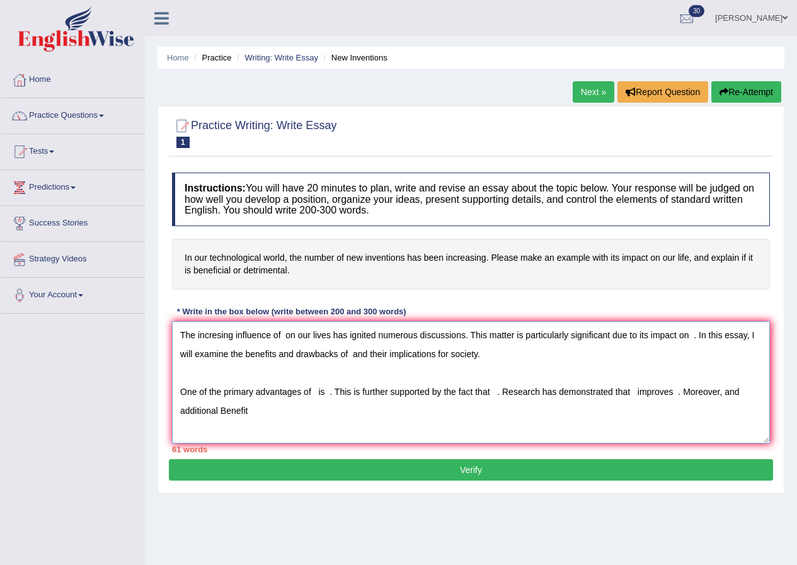
click at [225, 408] on textarea "The incresing influence of on our lives has ignited numerous discussions. This …" at bounding box center [471, 382] width 598 height 122
click at [258, 410] on textarea "The incresing influence of on our lives has ignited numerous discussions. This …" at bounding box center [471, 382] width 598 height 122
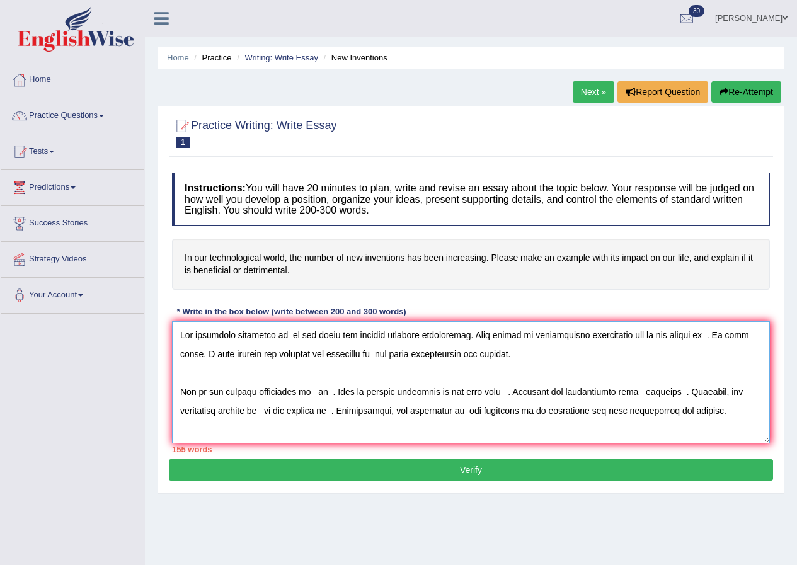
click at [283, 333] on textarea at bounding box center [471, 382] width 598 height 122
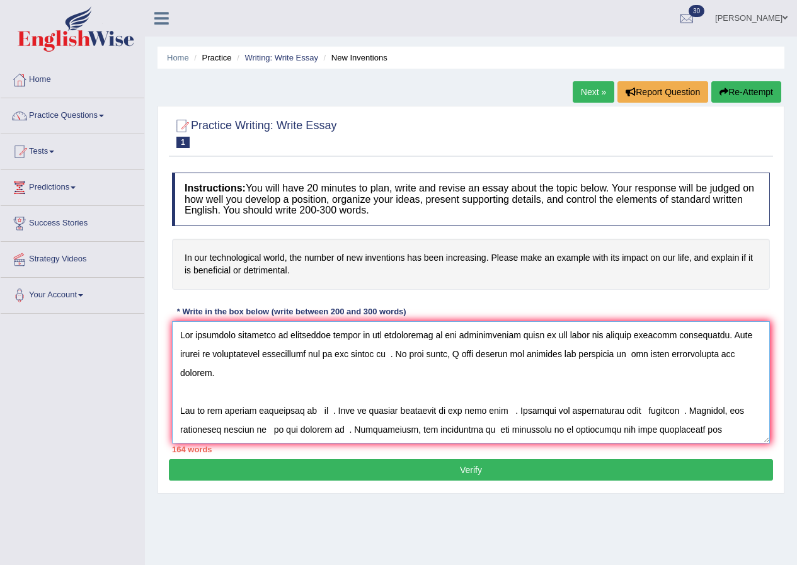
click at [321, 337] on textarea at bounding box center [471, 382] width 598 height 122
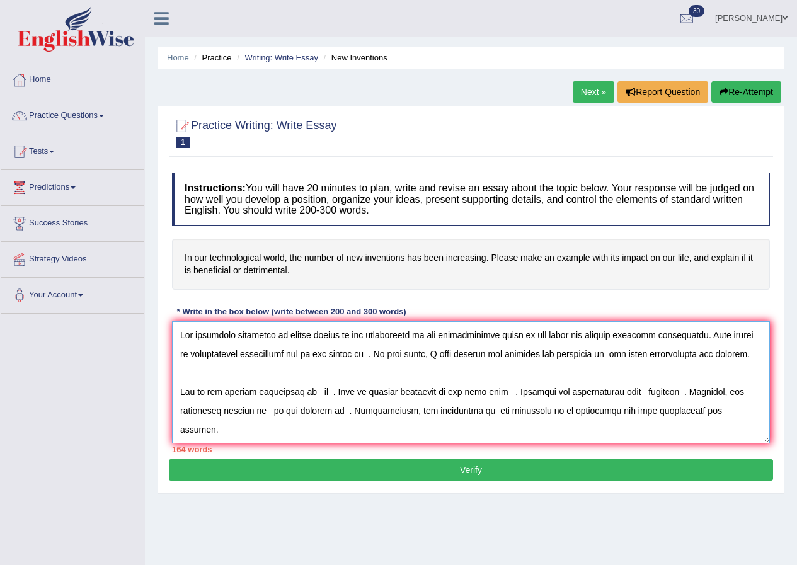
click at [354, 356] on textarea at bounding box center [471, 382] width 598 height 122
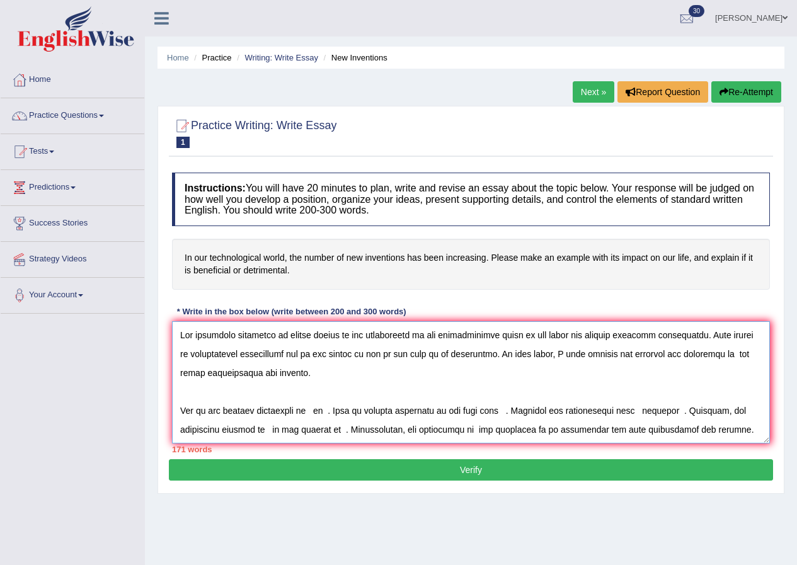
click at [705, 354] on textarea at bounding box center [471, 382] width 598 height 122
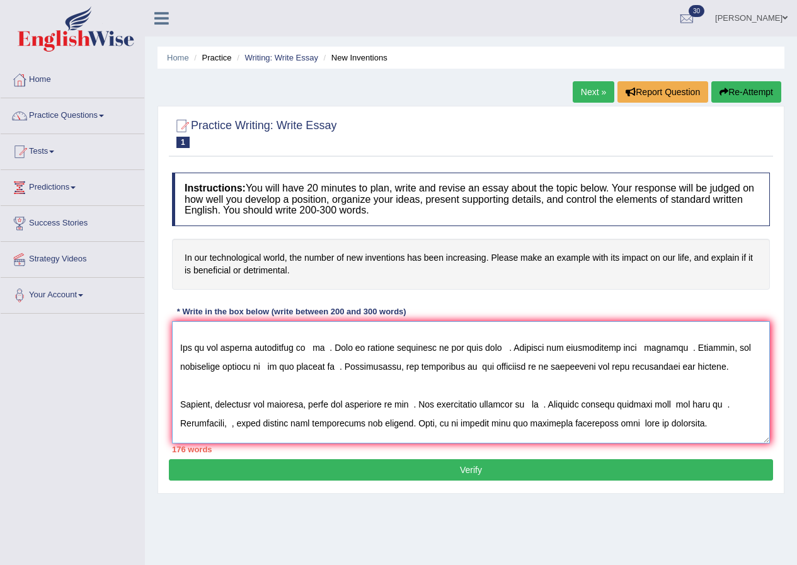
click at [315, 350] on textarea at bounding box center [471, 382] width 598 height 122
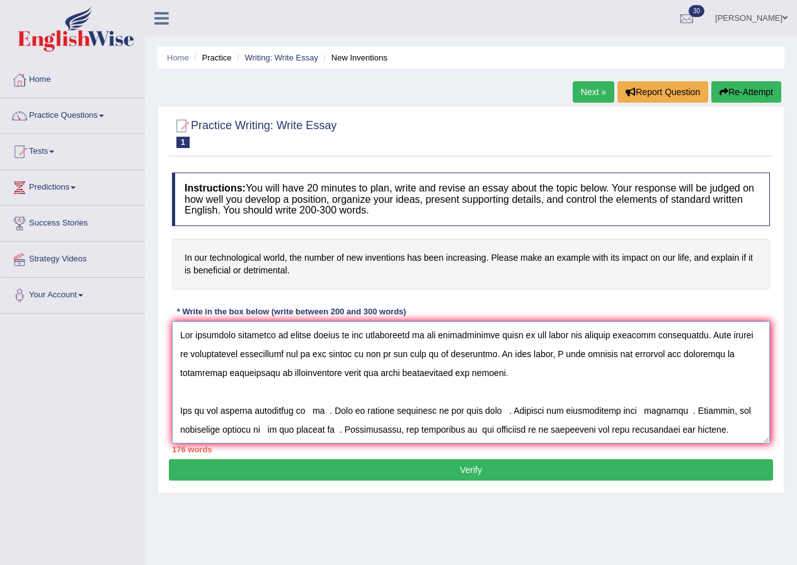
drag, startPoint x: 703, startPoint y: 353, endPoint x: 311, endPoint y: 371, distance: 393.1
click at [311, 371] on textarea at bounding box center [471, 382] width 598 height 122
click at [313, 413] on textarea at bounding box center [471, 382] width 598 height 122
paste textarea "increasing innovations in technological world"
click at [492, 412] on textarea at bounding box center [471, 382] width 598 height 122
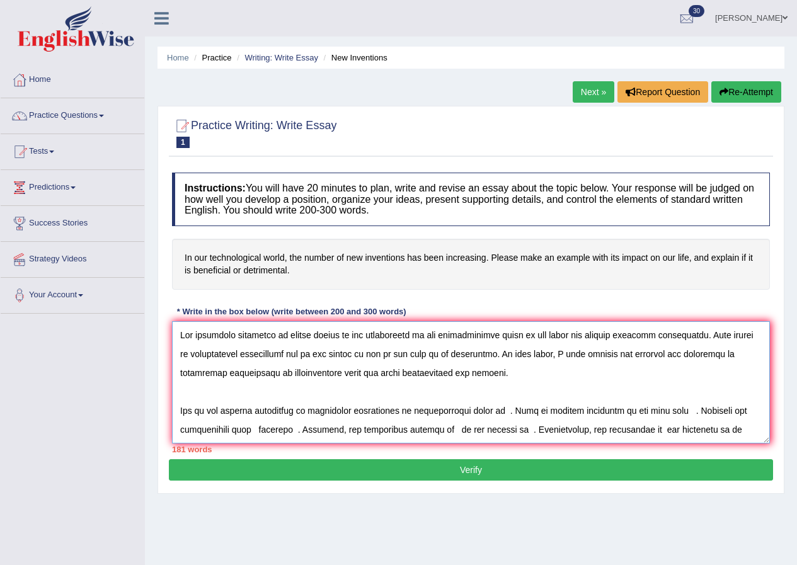
scroll to position [63, 0]
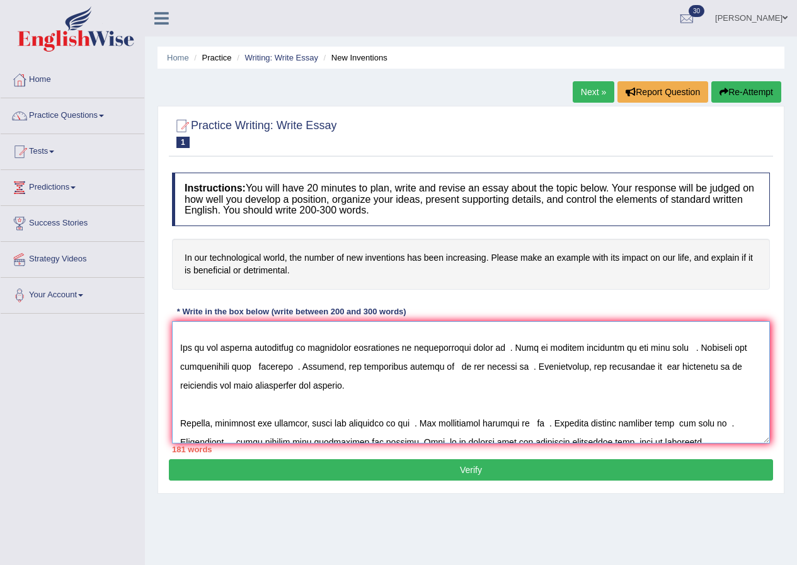
click at [496, 345] on textarea at bounding box center [471, 382] width 598 height 122
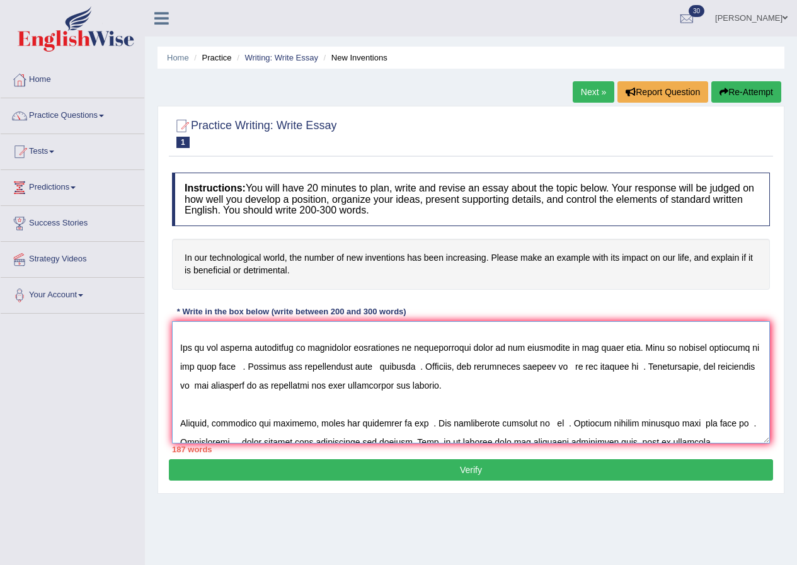
scroll to position [0, 0]
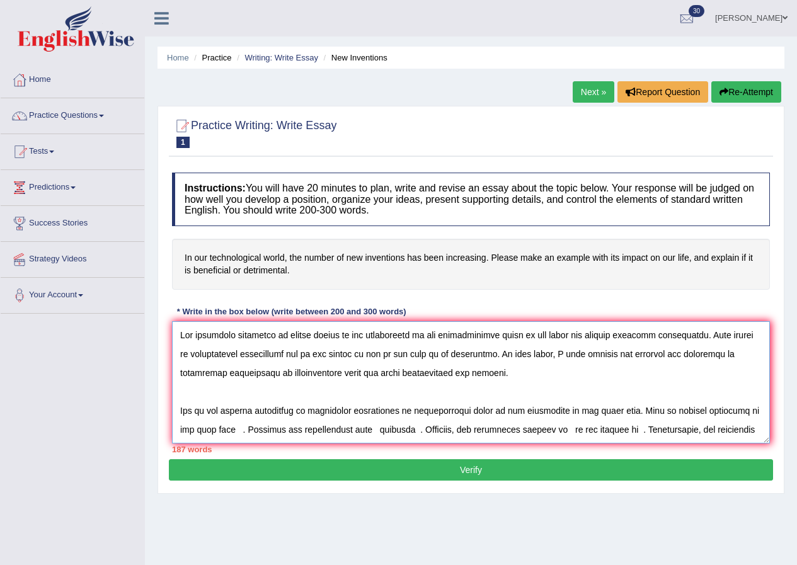
drag, startPoint x: 354, startPoint y: 355, endPoint x: 471, endPoint y: 355, distance: 116.6
click at [471, 355] on textarea at bounding box center [471, 382] width 598 height 122
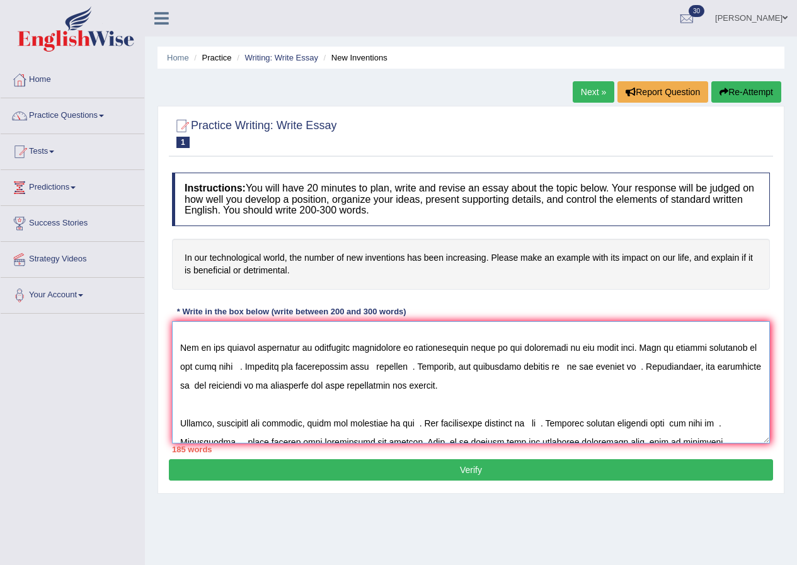
click at [196, 367] on textarea at bounding box center [471, 382] width 598 height 122
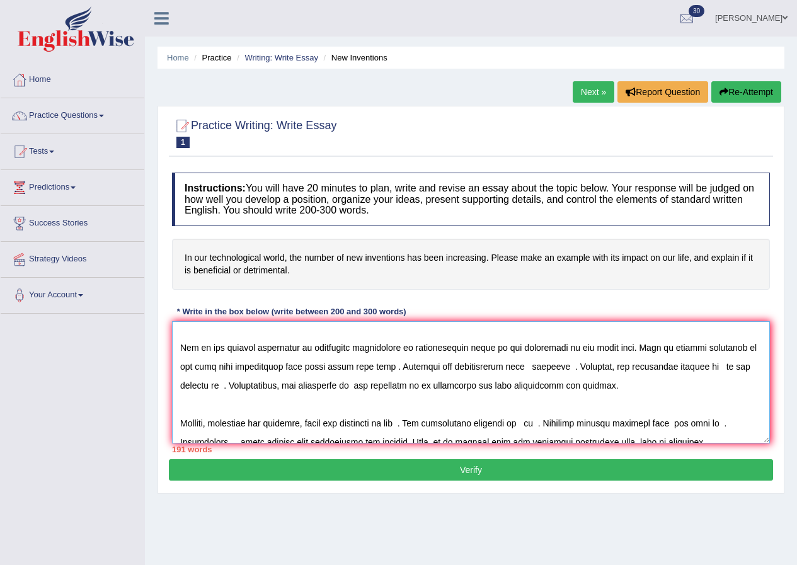
click at [307, 366] on textarea at bounding box center [471, 382] width 598 height 122
click at [361, 367] on textarea at bounding box center [471, 382] width 598 height 122
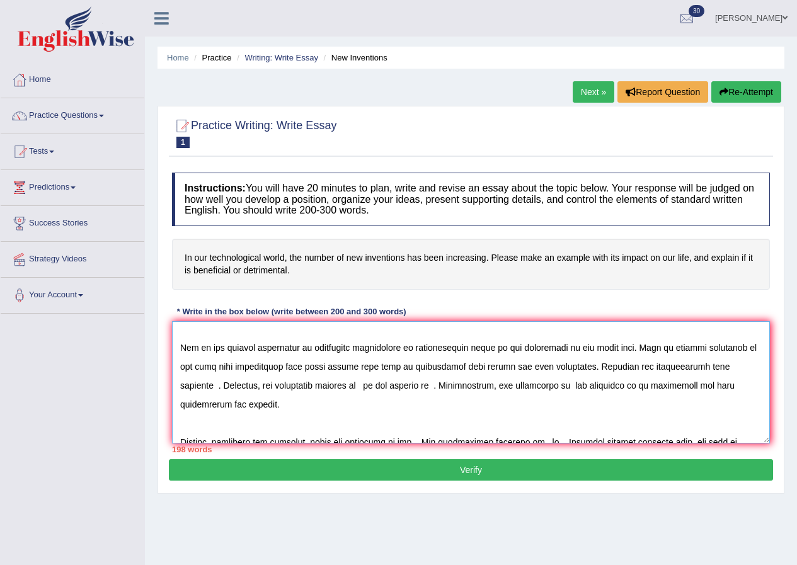
click at [674, 366] on textarea at bounding box center [471, 382] width 598 height 122
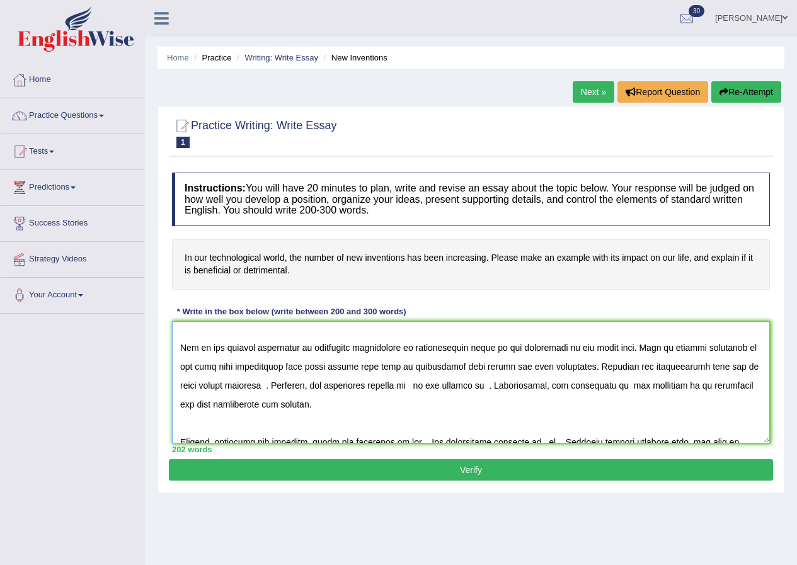
click at [251, 386] on textarea at bounding box center [471, 382] width 598 height 122
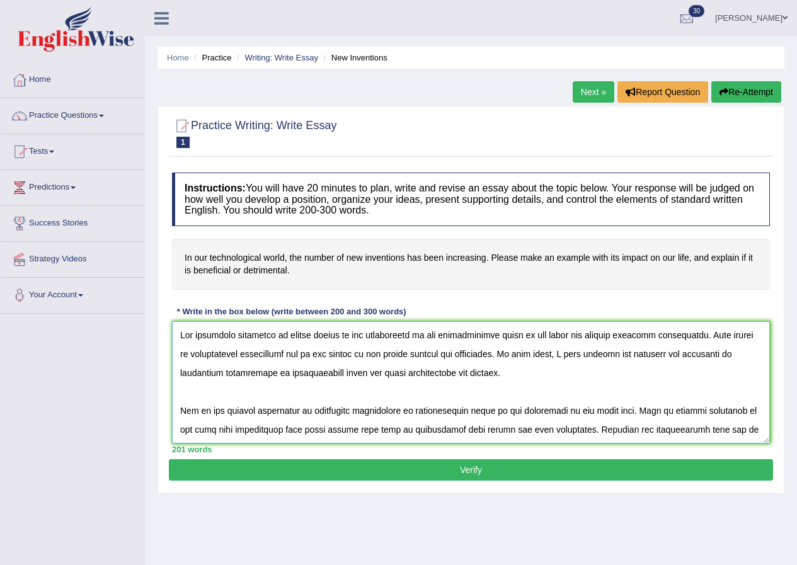
drag, startPoint x: 354, startPoint y: 355, endPoint x: 485, endPoint y: 350, distance: 131.2
click at [485, 350] on textarea at bounding box center [471, 382] width 598 height 122
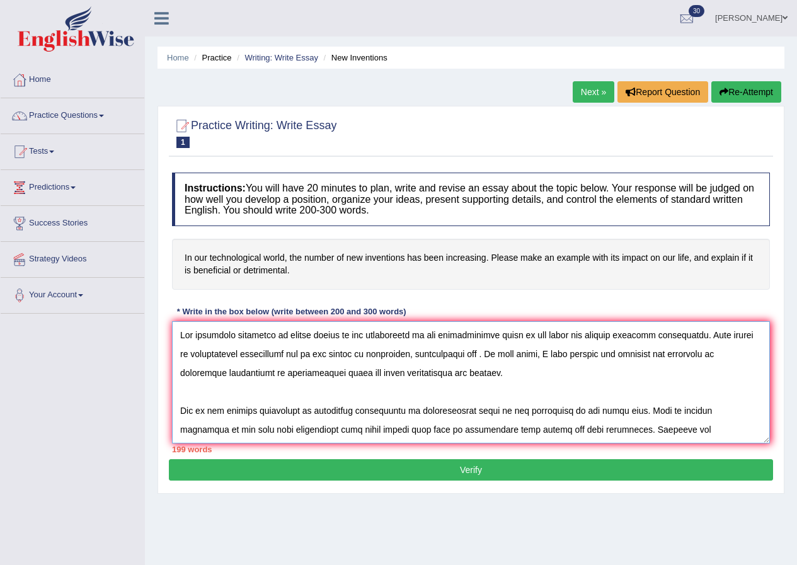
click at [395, 354] on textarea at bounding box center [471, 382] width 598 height 122
click at [469, 354] on textarea at bounding box center [471, 382] width 598 height 122
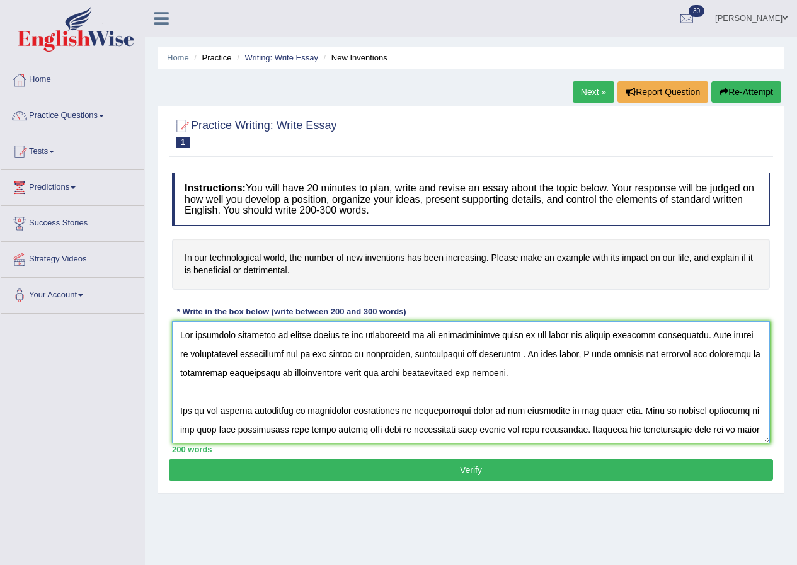
click at [395, 353] on textarea at bounding box center [471, 382] width 598 height 122
click at [354, 355] on textarea at bounding box center [471, 382] width 598 height 122
click at [444, 356] on textarea at bounding box center [471, 382] width 598 height 122
click at [554, 357] on textarea at bounding box center [471, 382] width 598 height 122
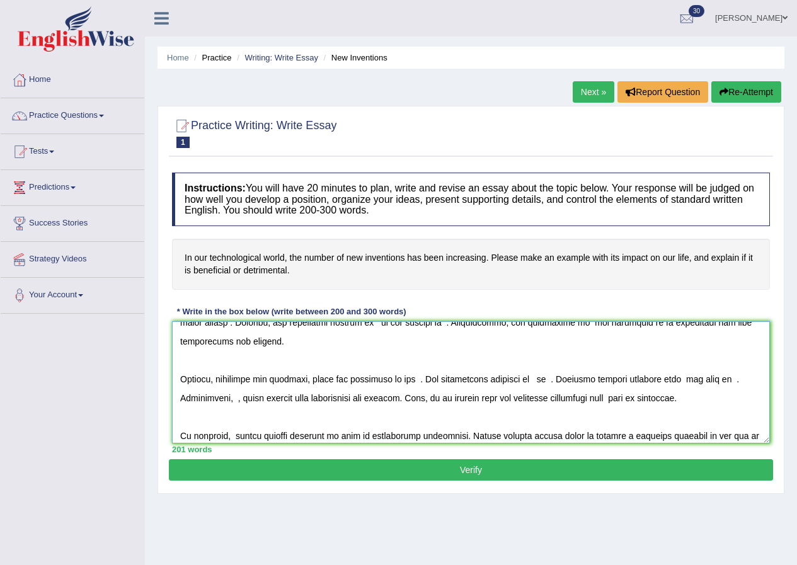
scroll to position [63, 0]
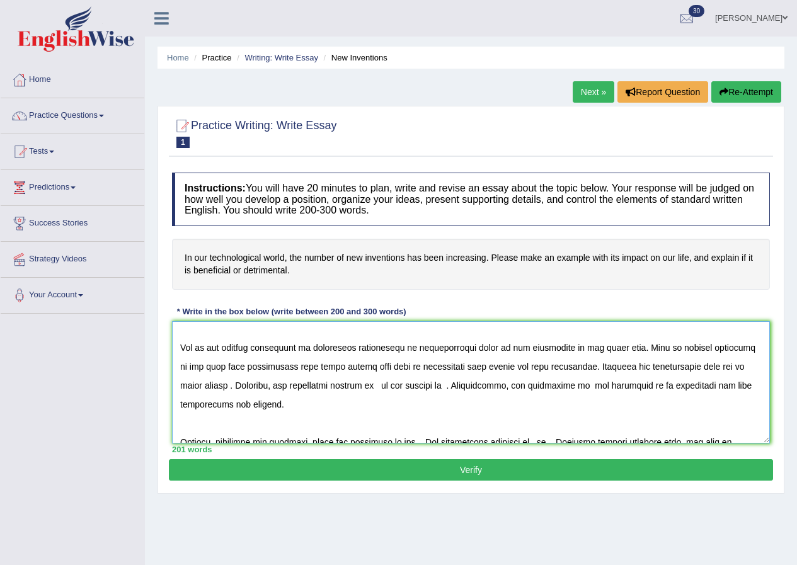
drag, startPoint x: 498, startPoint y: 347, endPoint x: 605, endPoint y: 343, distance: 107.2
click at [605, 343] on textarea at bounding box center [471, 382] width 598 height 122
click at [567, 366] on textarea at bounding box center [471, 382] width 598 height 122
click at [569, 367] on textarea at bounding box center [471, 382] width 598 height 122
click at [446, 372] on textarea at bounding box center [471, 382] width 598 height 122
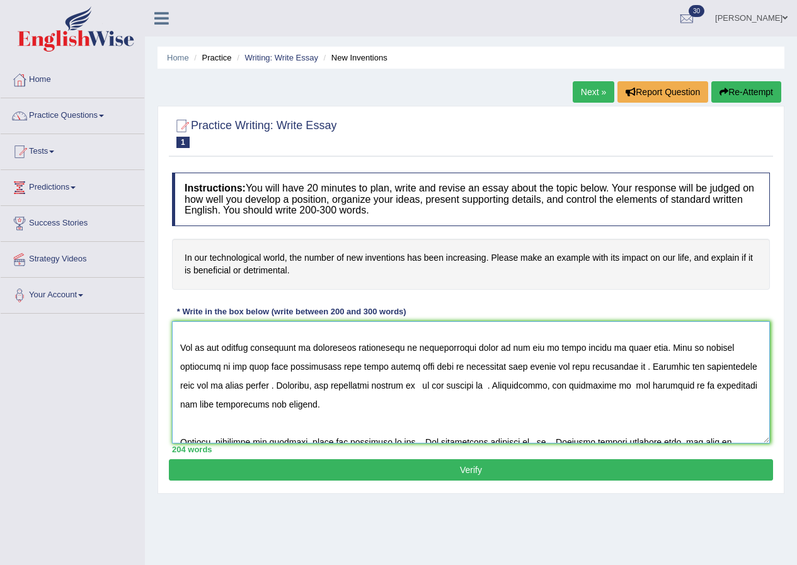
click at [575, 367] on textarea at bounding box center [471, 382] width 598 height 122
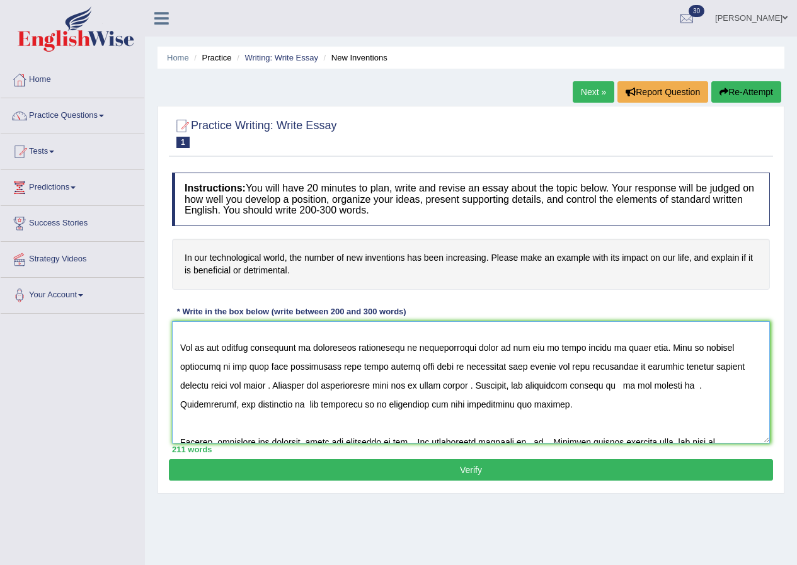
click at [722, 366] on textarea at bounding box center [471, 382] width 598 height 122
click at [237, 385] on textarea at bounding box center [471, 382] width 598 height 122
click at [451, 388] on textarea at bounding box center [471, 382] width 598 height 122
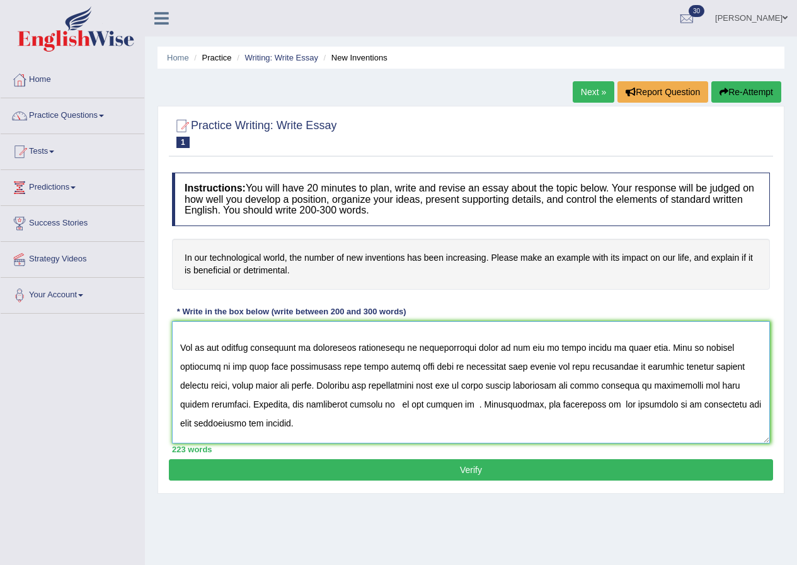
click at [649, 385] on textarea at bounding box center [471, 382] width 598 height 122
click at [675, 384] on textarea at bounding box center [471, 382] width 598 height 122
click at [320, 405] on textarea at bounding box center [471, 382] width 598 height 122
click at [541, 405] on textarea at bounding box center [471, 382] width 598 height 122
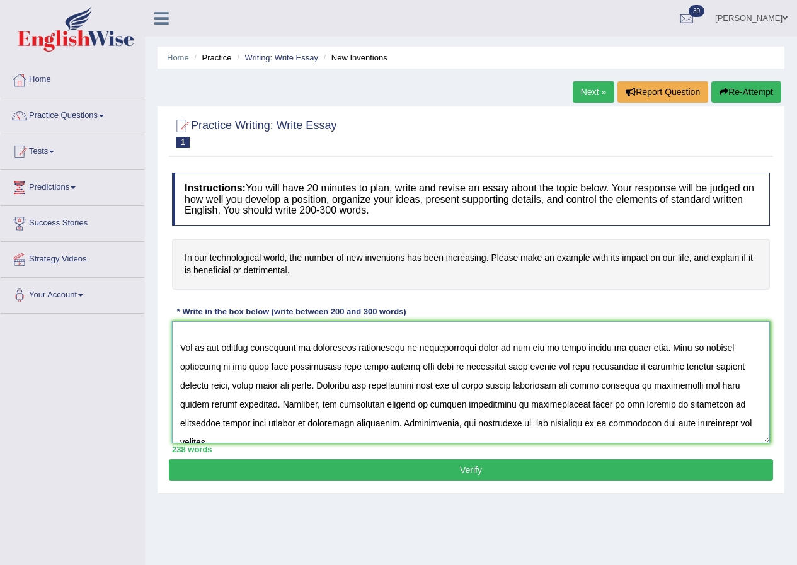
click at [402, 423] on textarea at bounding box center [471, 382] width 598 height 122
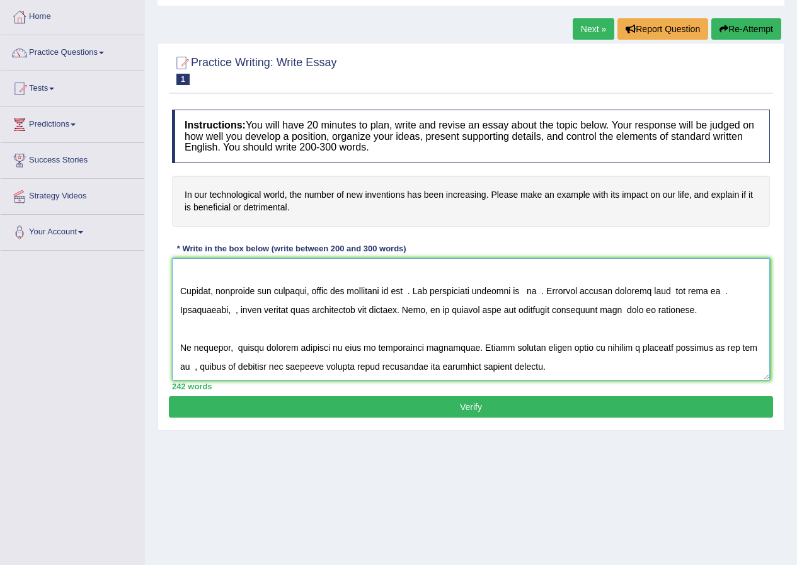
click at [417, 294] on textarea at bounding box center [471, 319] width 598 height 122
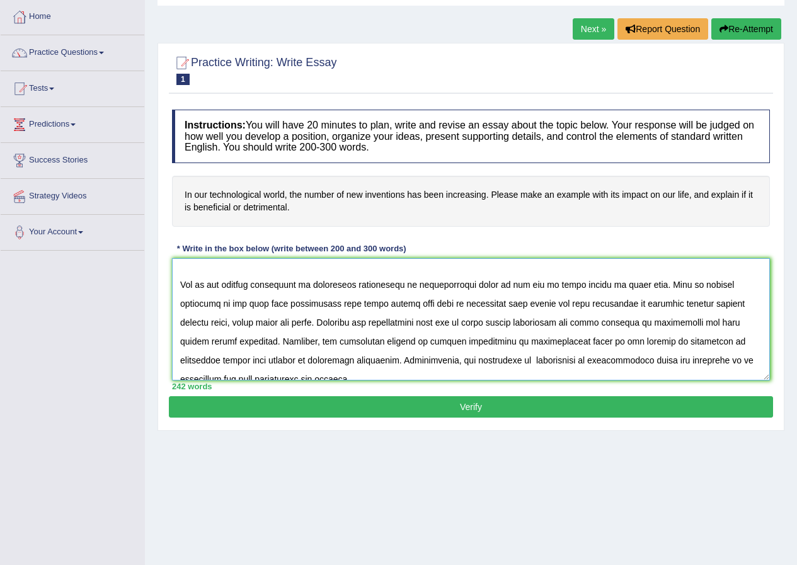
scroll to position [126, 0]
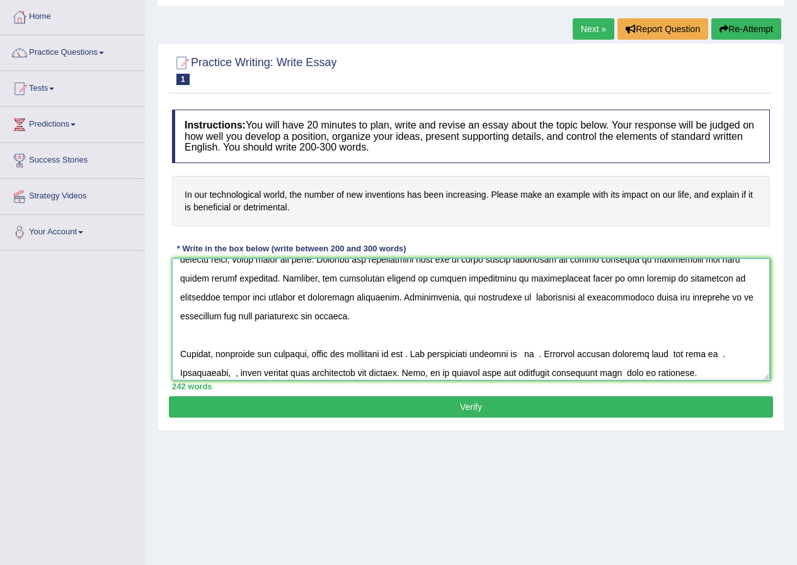
click at [428, 299] on textarea at bounding box center [471, 319] width 598 height 122
click at [376, 279] on textarea at bounding box center [471, 319] width 598 height 122
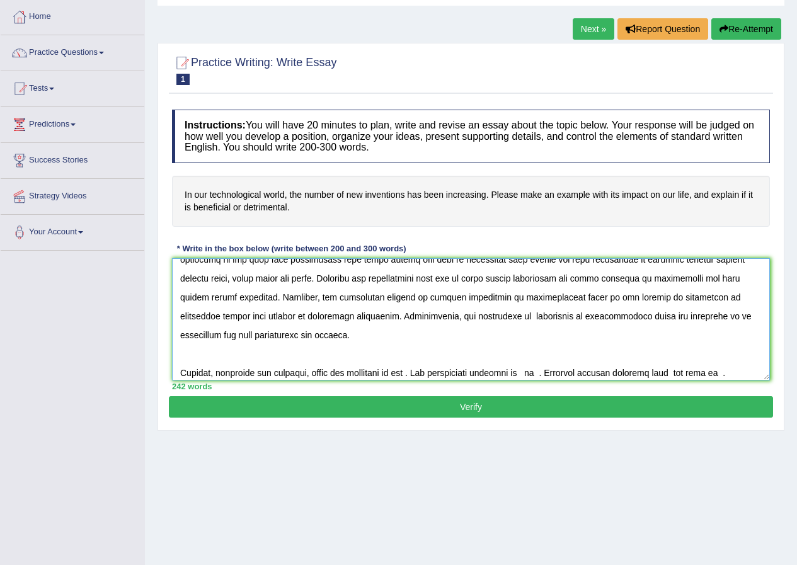
scroll to position [170, 0]
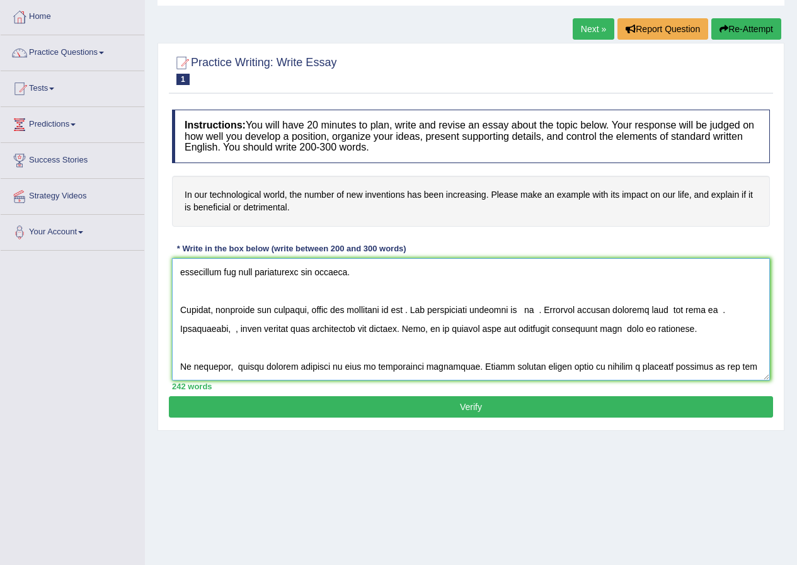
click at [416, 292] on textarea at bounding box center [471, 319] width 598 height 122
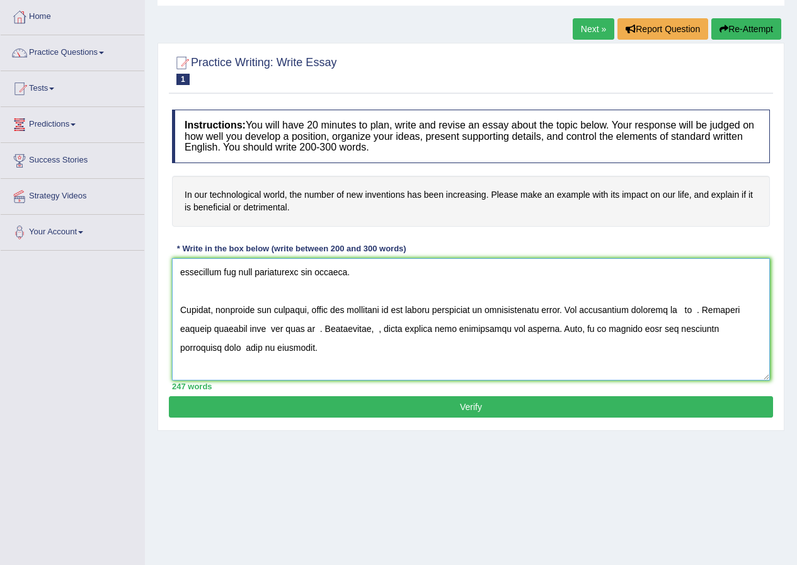
click at [683, 292] on textarea at bounding box center [471, 319] width 598 height 122
click at [697, 294] on textarea at bounding box center [471, 319] width 598 height 122
click at [392, 312] on textarea at bounding box center [471, 319] width 598 height 122
click at [468, 313] on textarea at bounding box center [471, 319] width 598 height 122
click at [441, 312] on textarea at bounding box center [471, 319] width 598 height 122
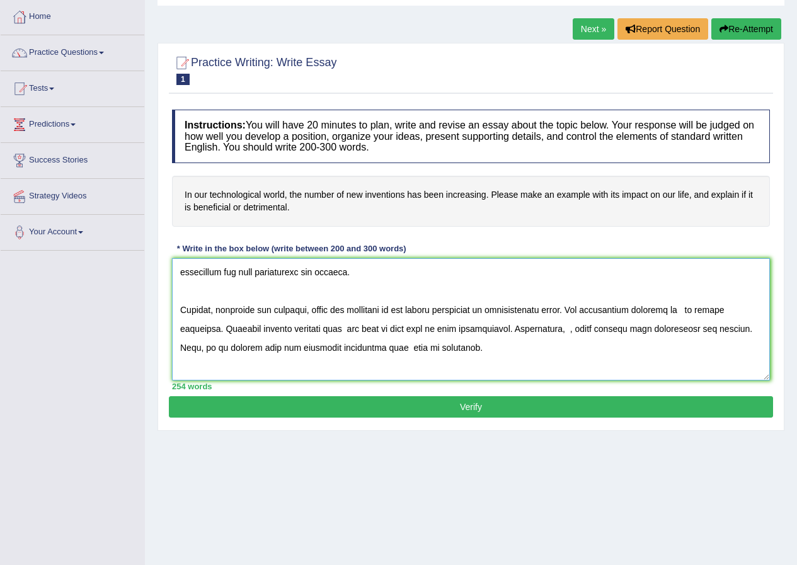
click at [342, 310] on textarea at bounding box center [471, 319] width 598 height 122
click at [604, 311] on textarea at bounding box center [471, 319] width 598 height 122
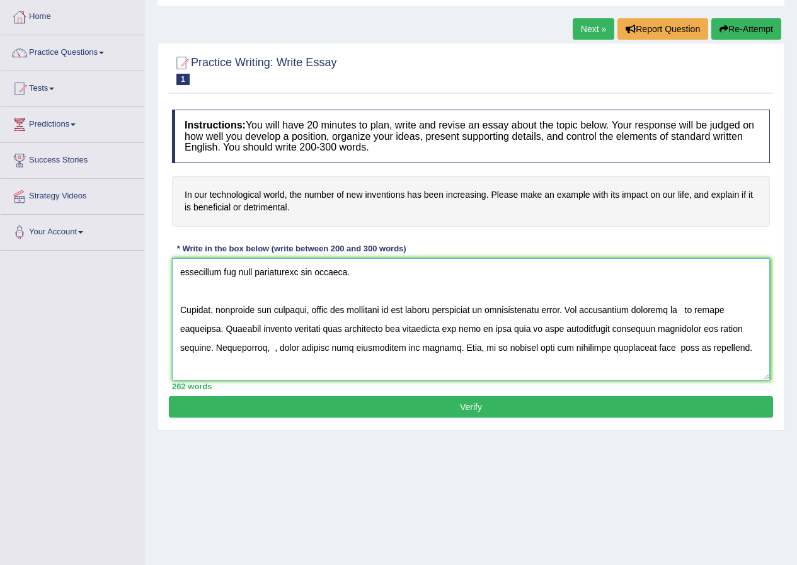
click at [266, 332] on textarea at bounding box center [471, 319] width 598 height 122
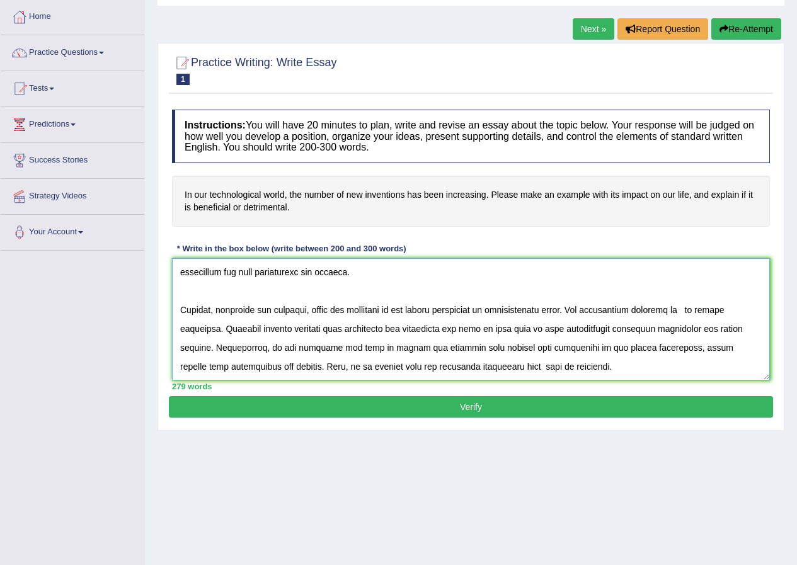
click at [461, 328] on textarea at bounding box center [471, 319] width 598 height 122
click at [504, 329] on textarea at bounding box center [471, 319] width 598 height 122
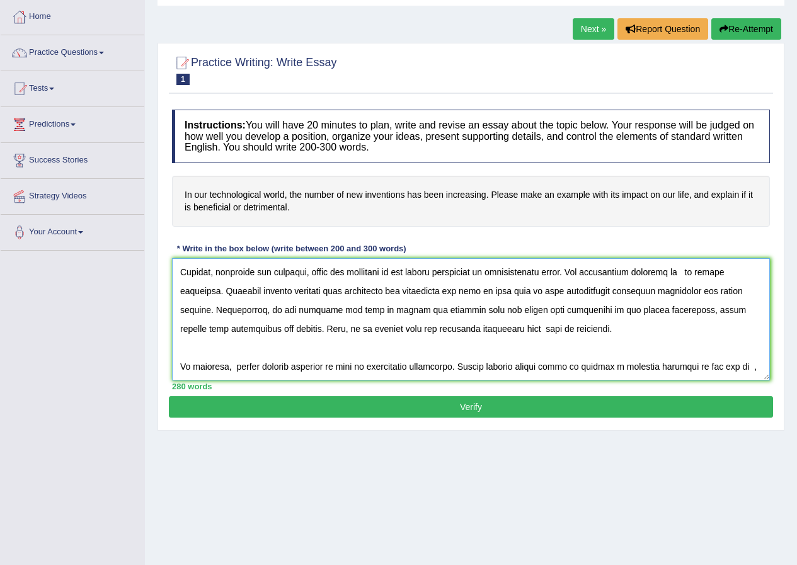
click at [485, 309] on textarea at bounding box center [471, 319] width 598 height 122
click at [233, 348] on textarea at bounding box center [471, 319] width 598 height 122
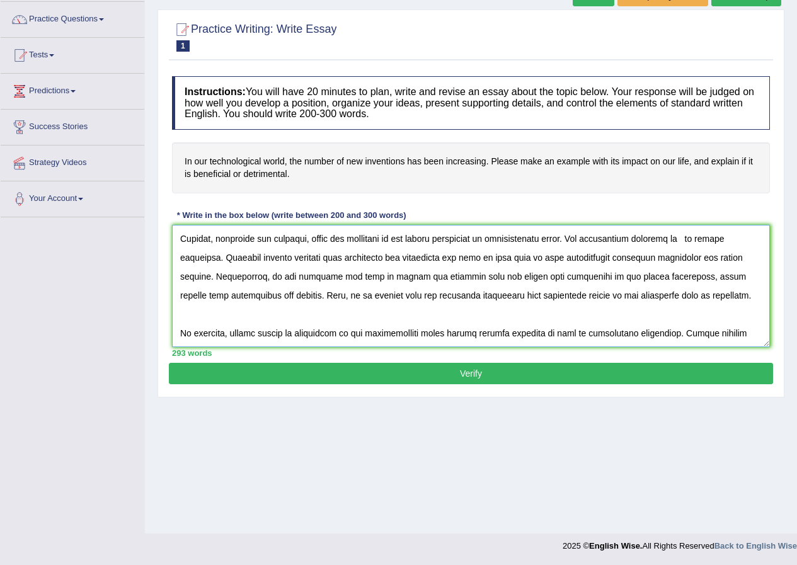
click at [381, 335] on textarea at bounding box center [471, 286] width 598 height 122
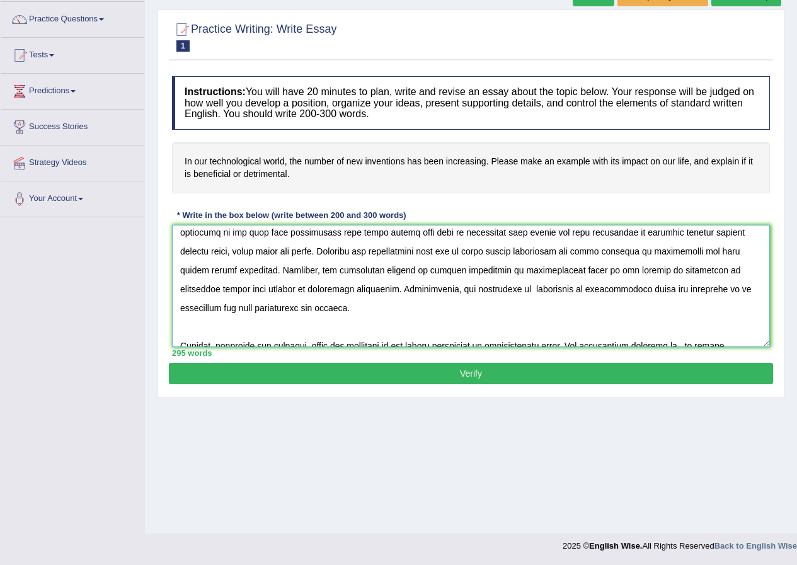
scroll to position [164, 0]
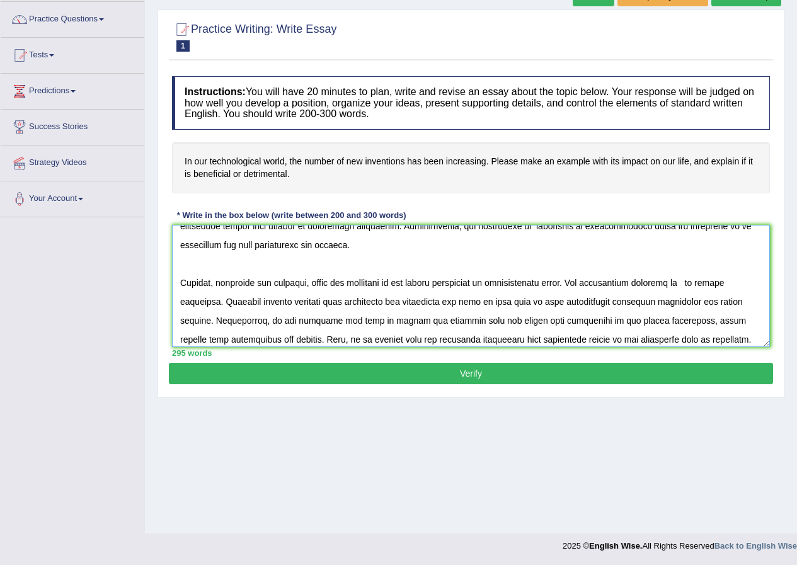
click at [686, 266] on textarea at bounding box center [471, 286] width 598 height 122
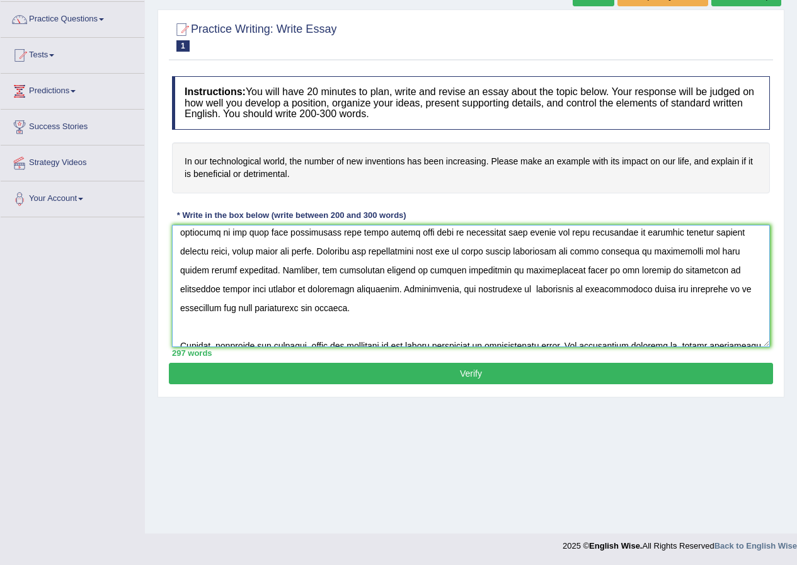
scroll to position [0, 0]
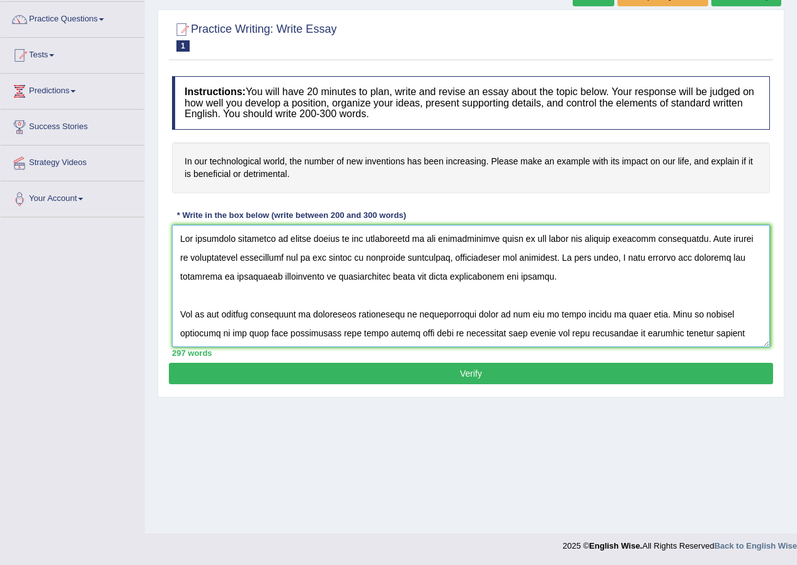
drag, startPoint x: 516, startPoint y: 239, endPoint x: 562, endPoint y: 234, distance: 46.9
click at [562, 234] on textarea at bounding box center [471, 286] width 598 height 122
click at [247, 275] on textarea at bounding box center [471, 286] width 598 height 122
click at [238, 277] on textarea at bounding box center [471, 286] width 598 height 122
click at [263, 280] on textarea at bounding box center [471, 286] width 598 height 122
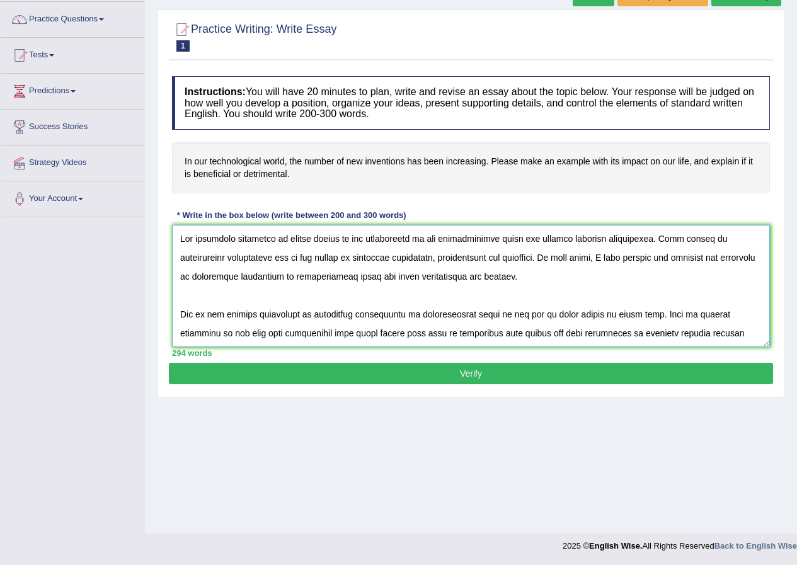
click at [221, 277] on textarea at bounding box center [471, 286] width 598 height 122
drag, startPoint x: 305, startPoint y: 277, endPoint x: 391, endPoint y: 284, distance: 86.0
click at [391, 284] on textarea at bounding box center [471, 286] width 598 height 122
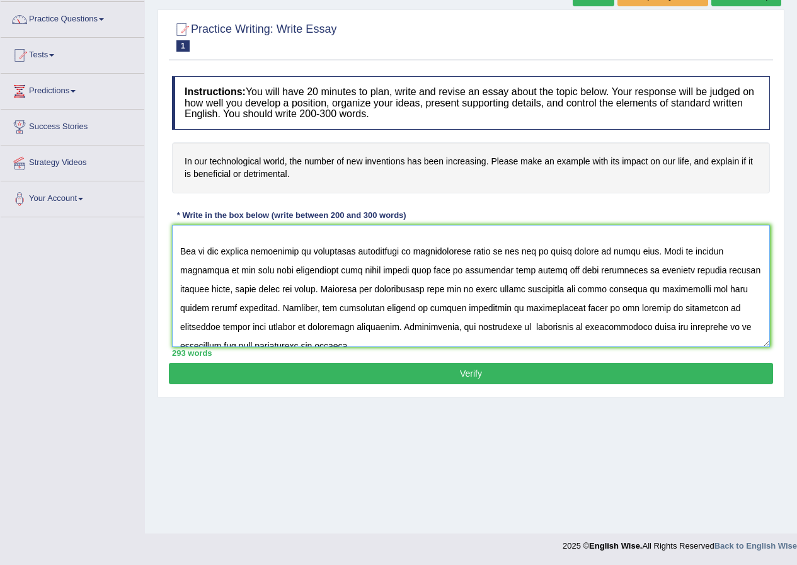
drag, startPoint x: 352, startPoint y: 252, endPoint x: 314, endPoint y: 258, distance: 38.2
click at [314, 258] on textarea at bounding box center [471, 286] width 598 height 122
drag, startPoint x: 424, startPoint y: 253, endPoint x: 507, endPoint y: 253, distance: 83.2
click at [512, 253] on textarea at bounding box center [471, 286] width 598 height 122
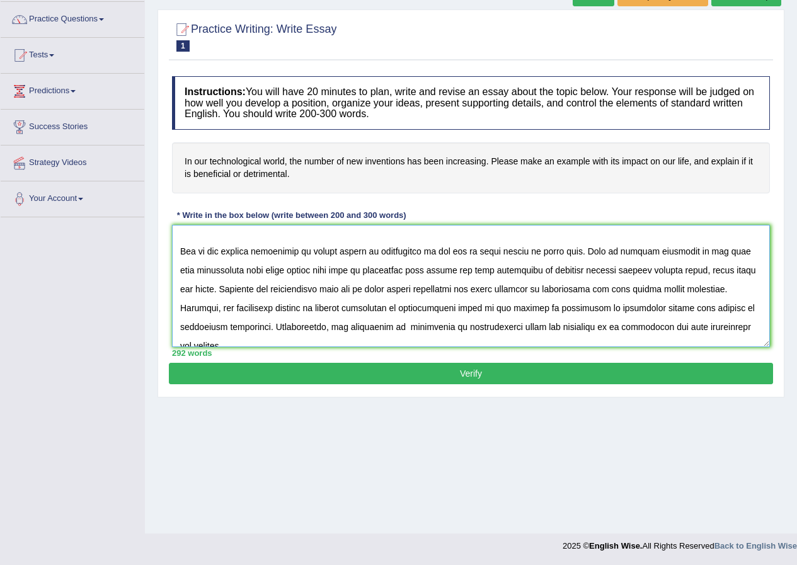
click at [391, 273] on textarea at bounding box center [471, 286] width 598 height 122
click at [194, 306] on textarea at bounding box center [471, 286] width 598 height 122
click at [222, 328] on textarea at bounding box center [471, 286] width 598 height 122
click at [719, 311] on textarea at bounding box center [471, 286] width 598 height 122
click at [225, 327] on textarea at bounding box center [471, 286] width 598 height 122
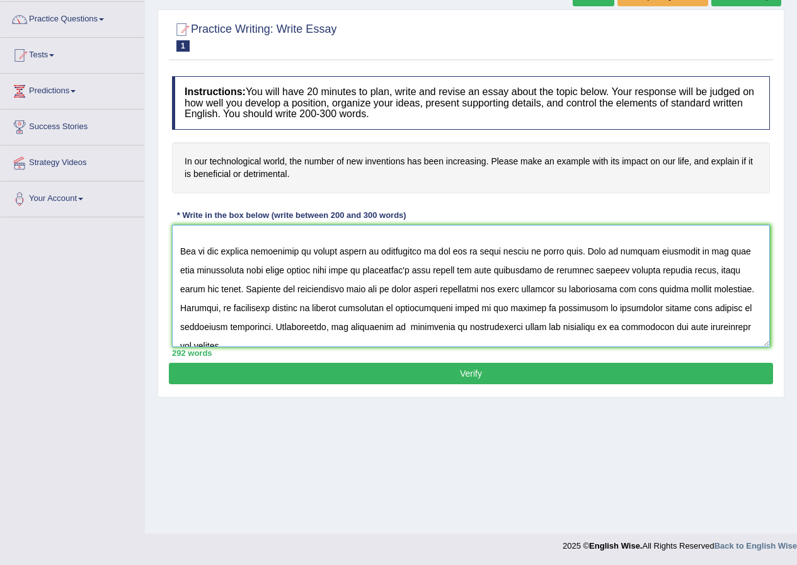
drag, startPoint x: 609, startPoint y: 307, endPoint x: 664, endPoint y: 306, distance: 54.9
click at [664, 306] on textarea at bounding box center [471, 286] width 598 height 122
click at [226, 325] on textarea at bounding box center [471, 286] width 598 height 122
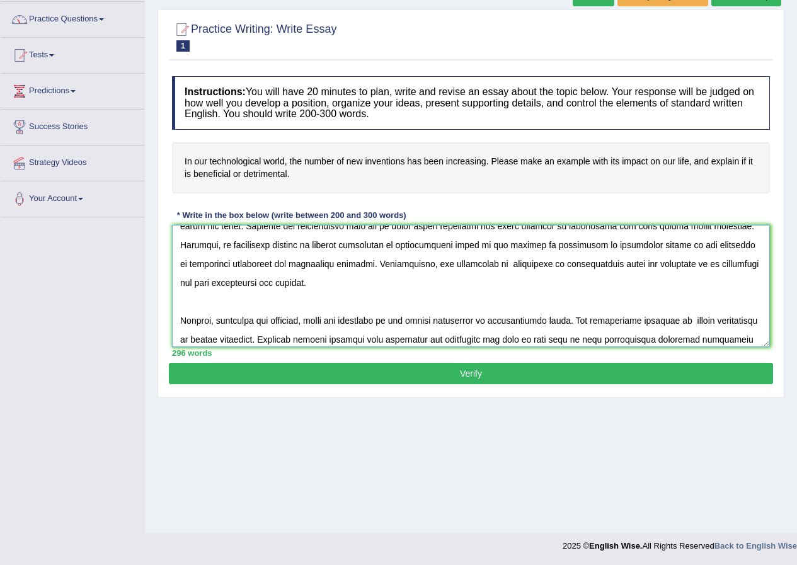
click at [456, 267] on textarea at bounding box center [471, 286] width 598 height 122
drag, startPoint x: 495, startPoint y: 265, endPoint x: 585, endPoint y: 267, distance: 89.5
click at [585, 267] on textarea at bounding box center [471, 286] width 598 height 122
click at [454, 264] on textarea at bounding box center [471, 286] width 598 height 122
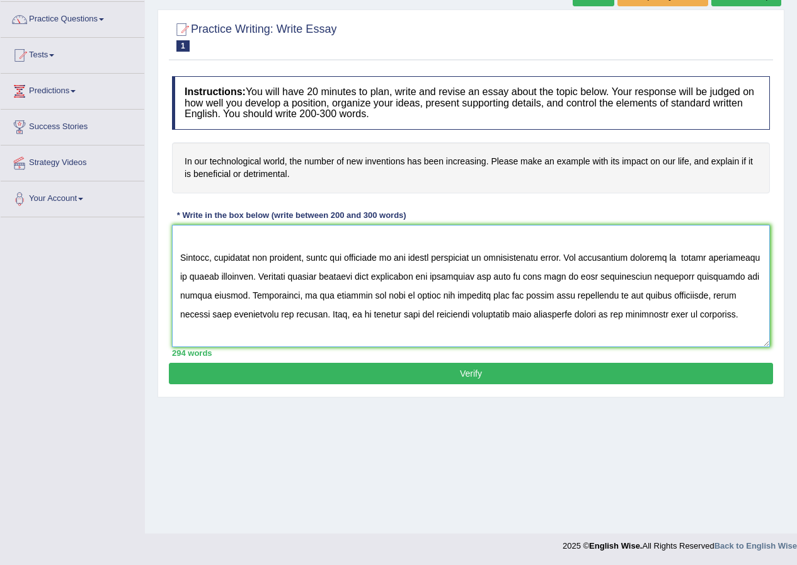
click at [439, 260] on textarea at bounding box center [471, 286] width 598 height 122
click at [727, 260] on textarea at bounding box center [471, 286] width 598 height 122
click at [372, 297] on textarea at bounding box center [471, 286] width 598 height 122
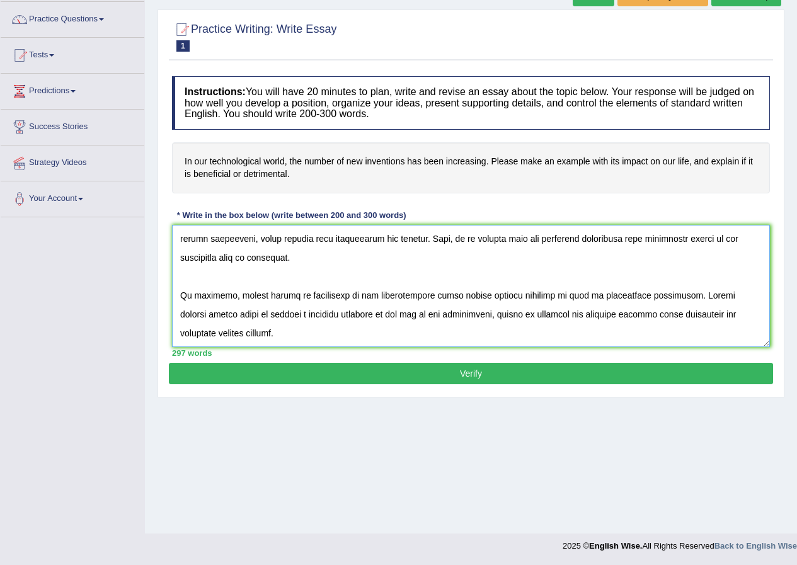
scroll to position [33, 0]
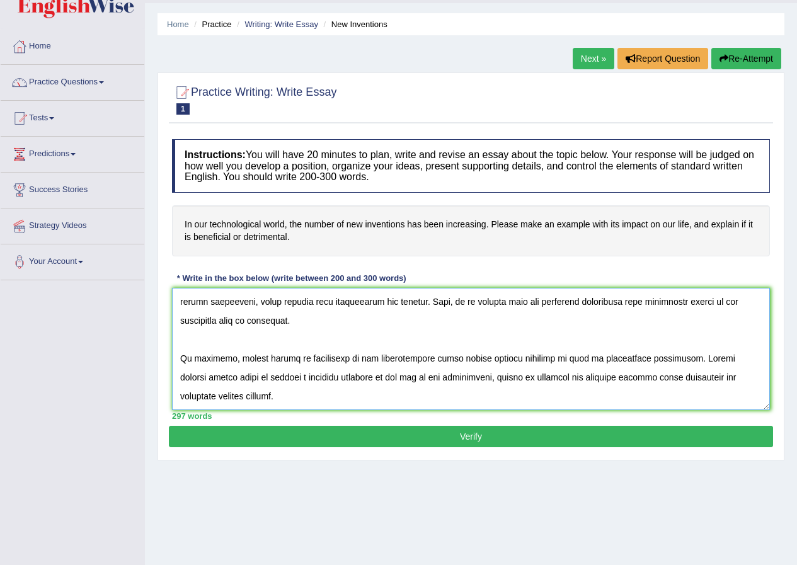
type textarea "The incresing influence of rising number of new innovations in our technologica…"
click at [414, 431] on button "Verify" at bounding box center [471, 436] width 604 height 21
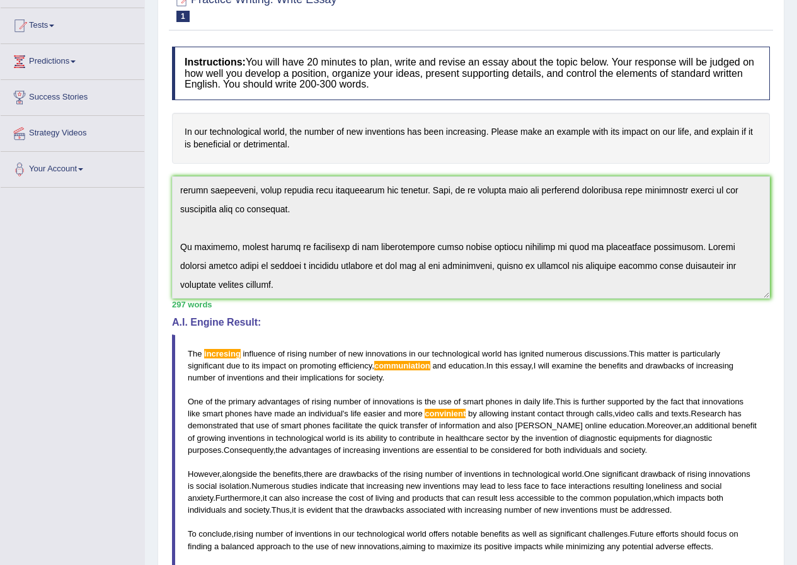
scroll to position [189, 0]
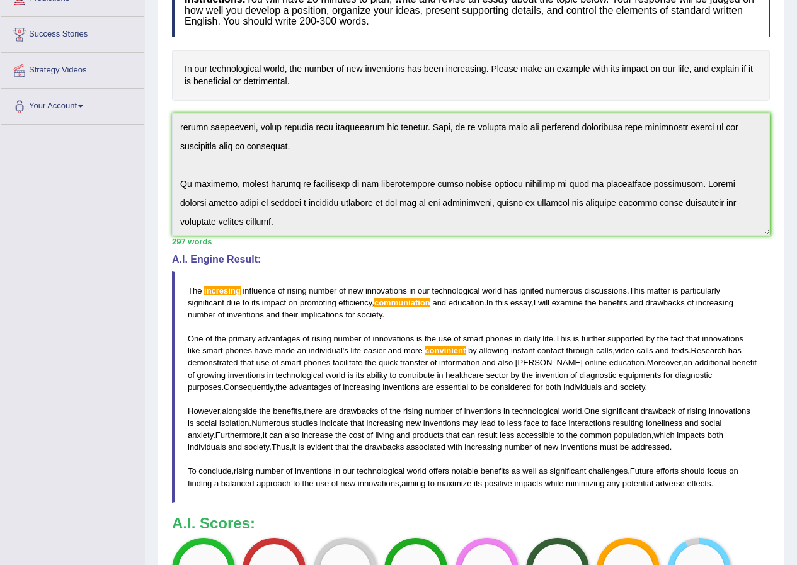
drag, startPoint x: 188, startPoint y: 292, endPoint x: 227, endPoint y: 304, distance: 40.3
click at [227, 304] on blockquote "The incresing influence of rising number of new innovations in our technologica…" at bounding box center [471, 387] width 598 height 231
drag, startPoint x: 188, startPoint y: 290, endPoint x: 282, endPoint y: 328, distance: 101.5
click at [282, 328] on blockquote "The incresing influence of rising number of new innovations in our technologica…" at bounding box center [471, 387] width 598 height 231
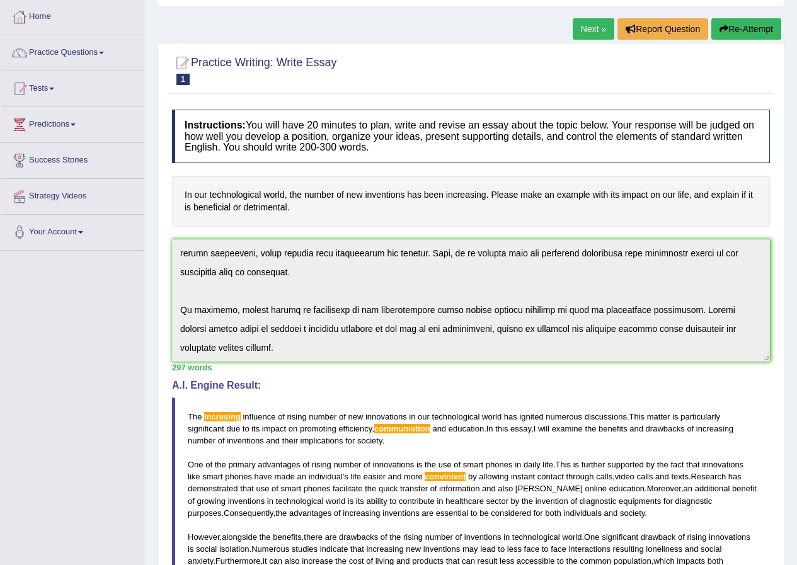
scroll to position [126, 0]
